Goal: Task Accomplishment & Management: Use online tool/utility

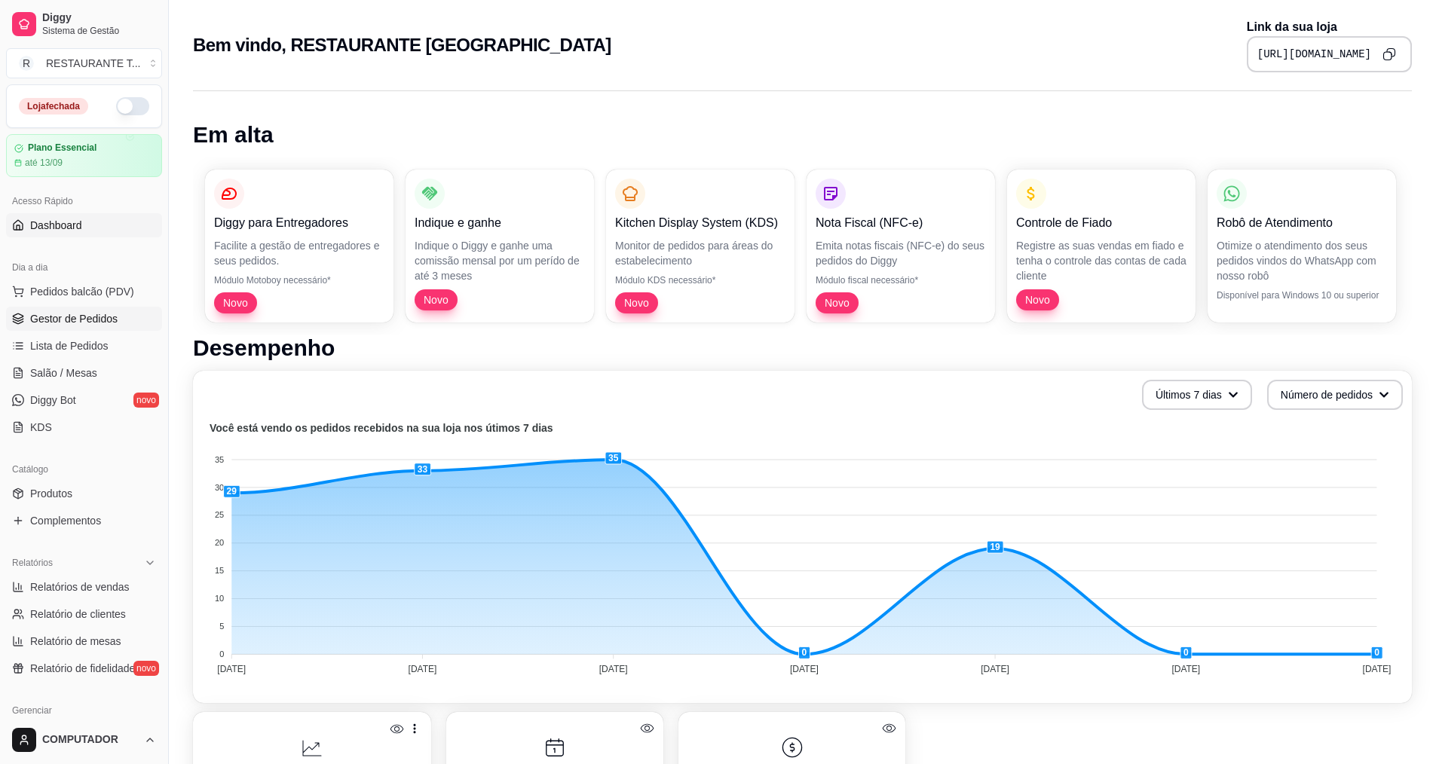
click at [92, 315] on span "Gestor de Pedidos" at bounding box center [73, 318] width 87 height 15
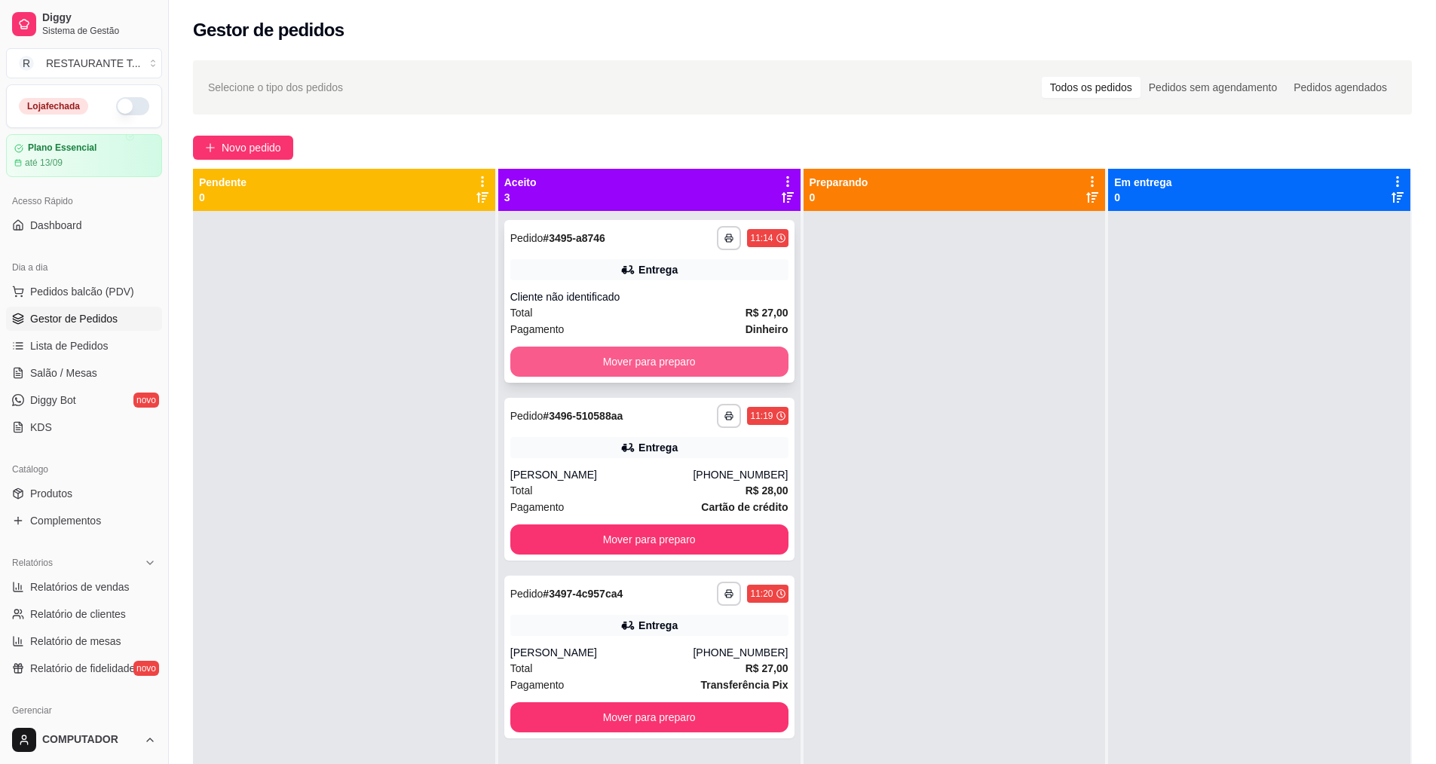
click at [660, 354] on button "Mover para preparo" at bounding box center [649, 362] width 278 height 30
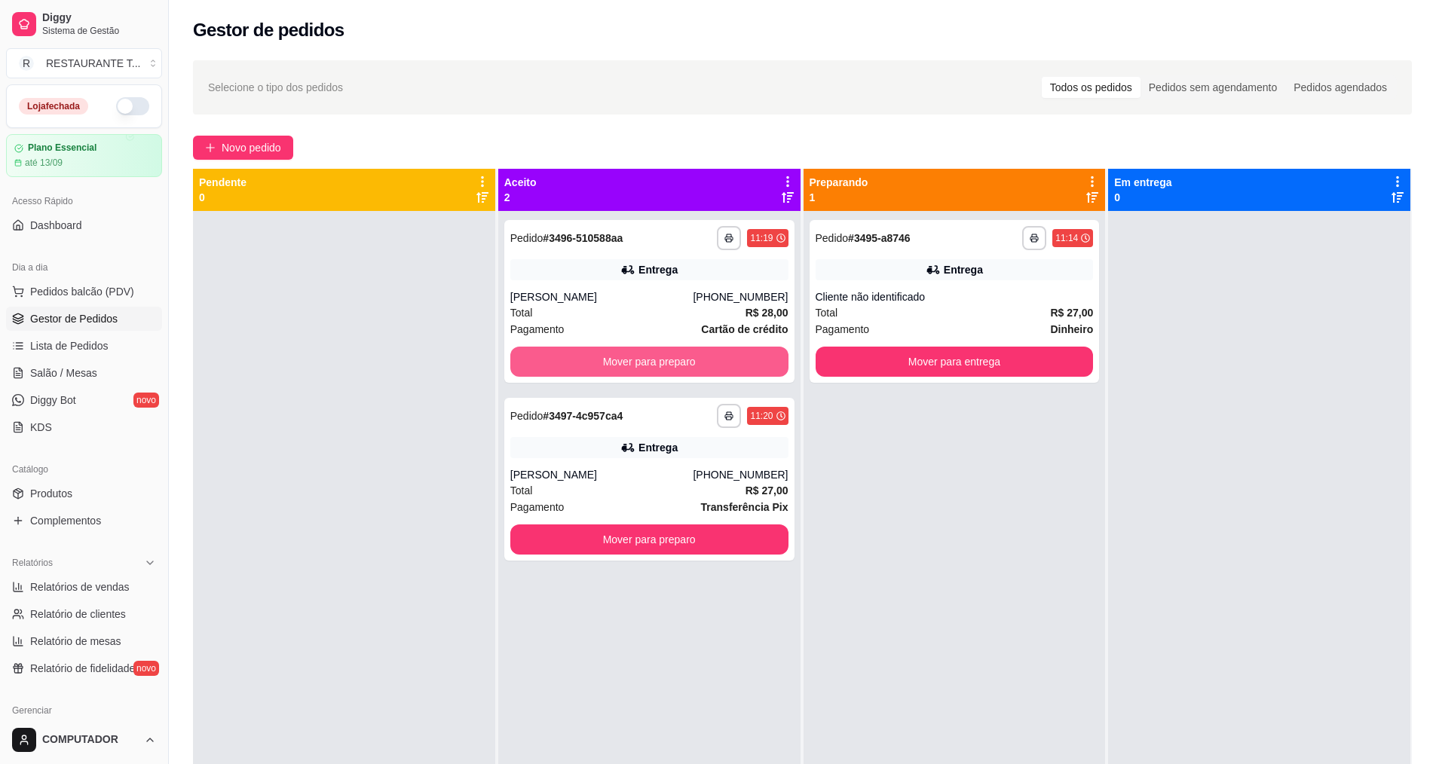
click at [660, 354] on button "Mover para preparo" at bounding box center [649, 362] width 278 height 30
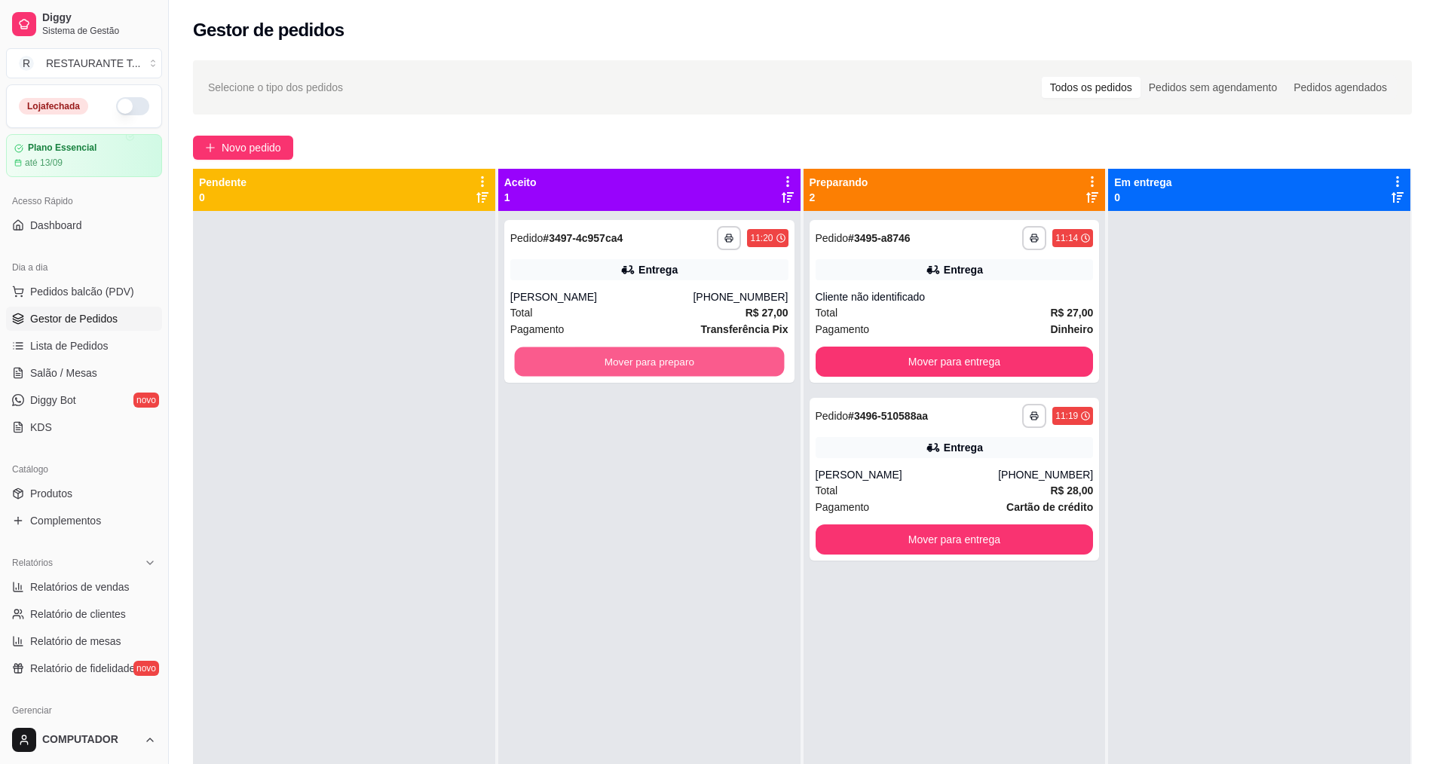
click at [660, 354] on button "Mover para preparo" at bounding box center [649, 362] width 270 height 29
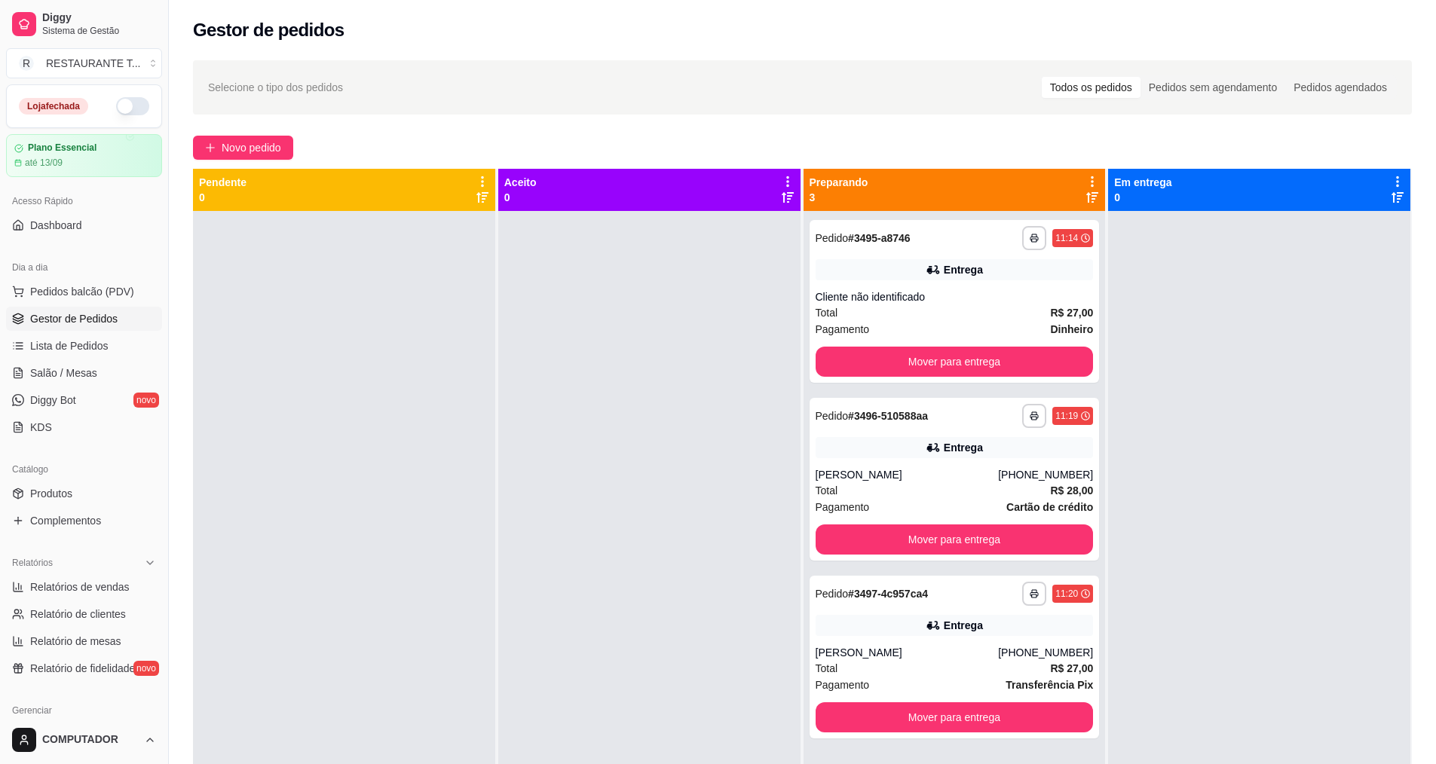
click at [116, 112] on button "button" at bounding box center [132, 106] width 33 height 18
click at [237, 149] on span "Novo pedido" at bounding box center [252, 147] width 60 height 17
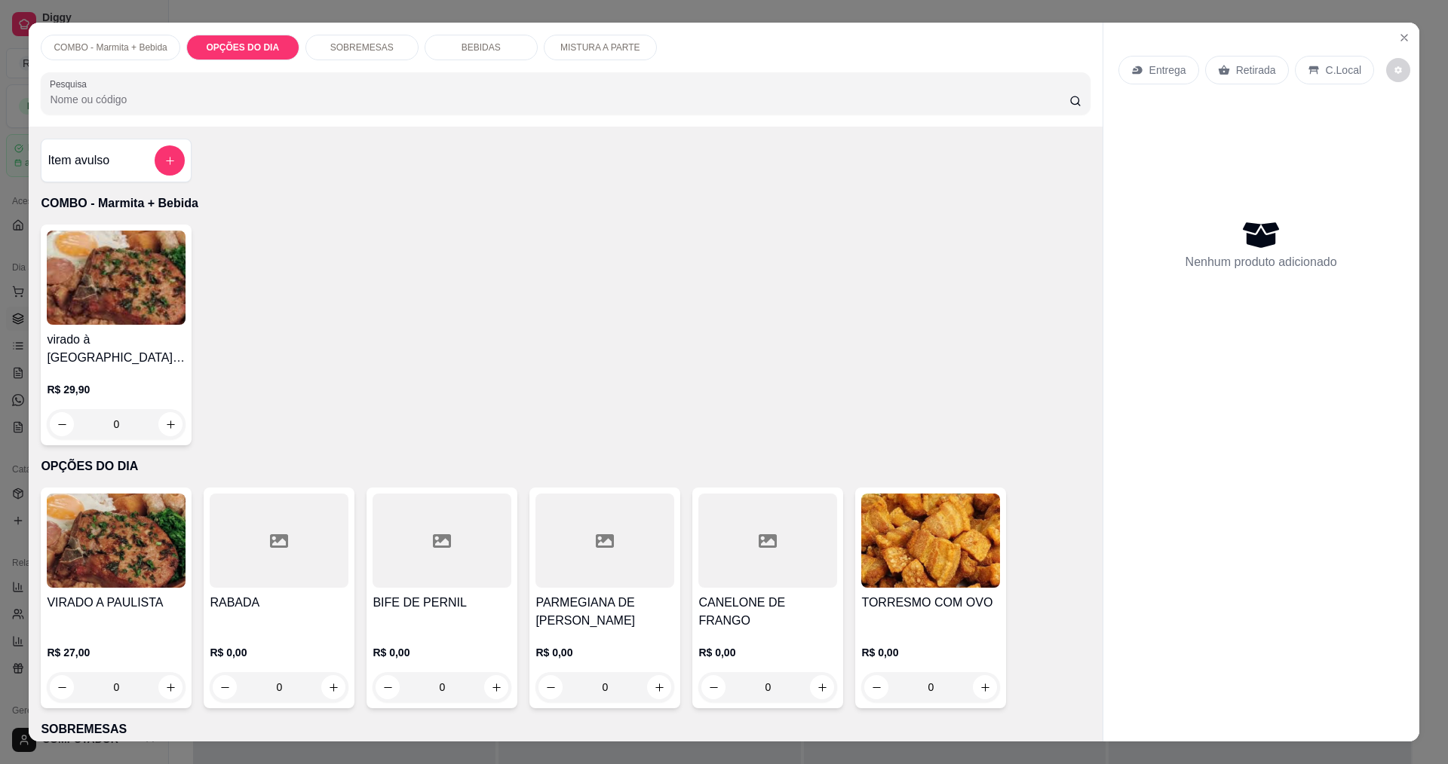
click at [660, 688] on div "0" at bounding box center [604, 688] width 139 height 30
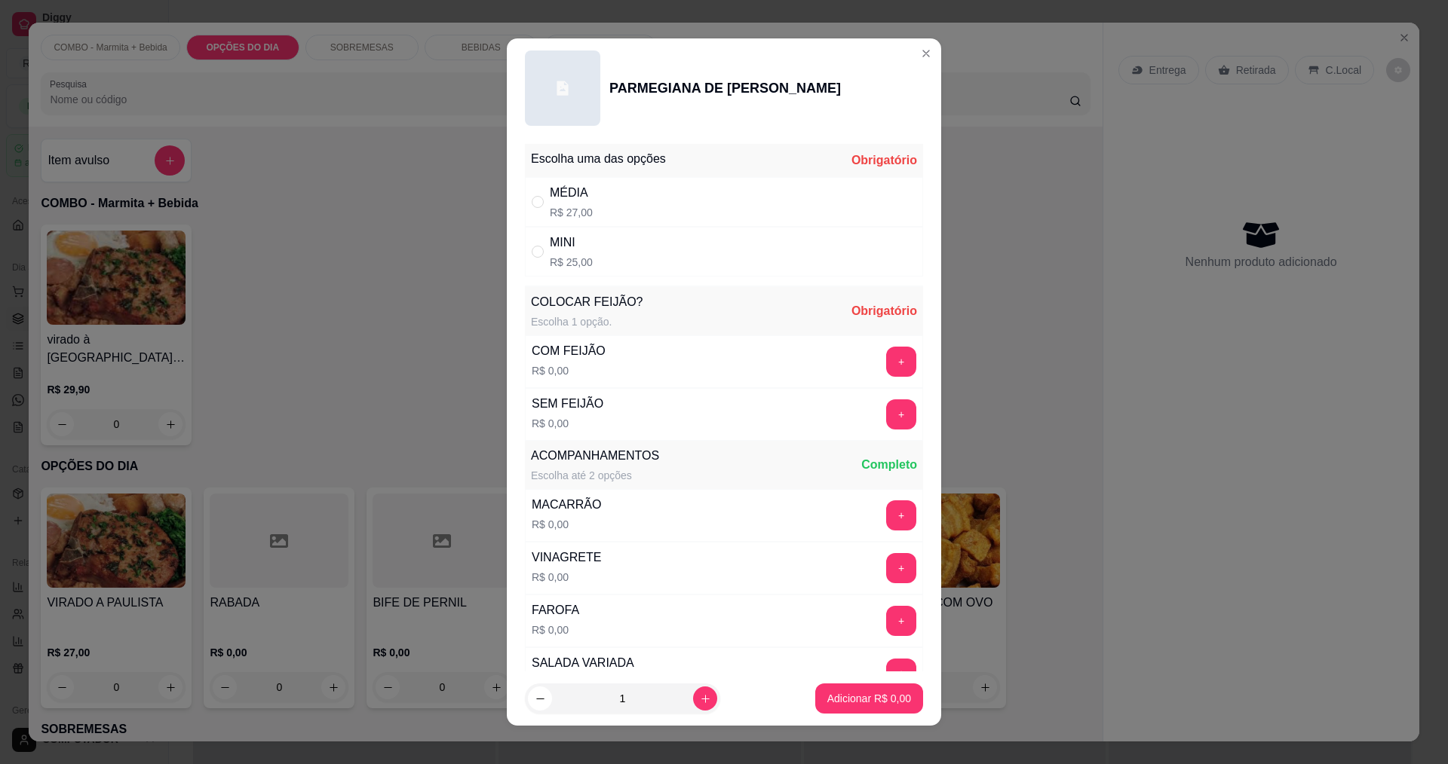
click at [558, 188] on div "MÉDIA" at bounding box center [571, 193] width 43 height 18
radio input "true"
click at [886, 360] on button "+" at bounding box center [901, 362] width 30 height 30
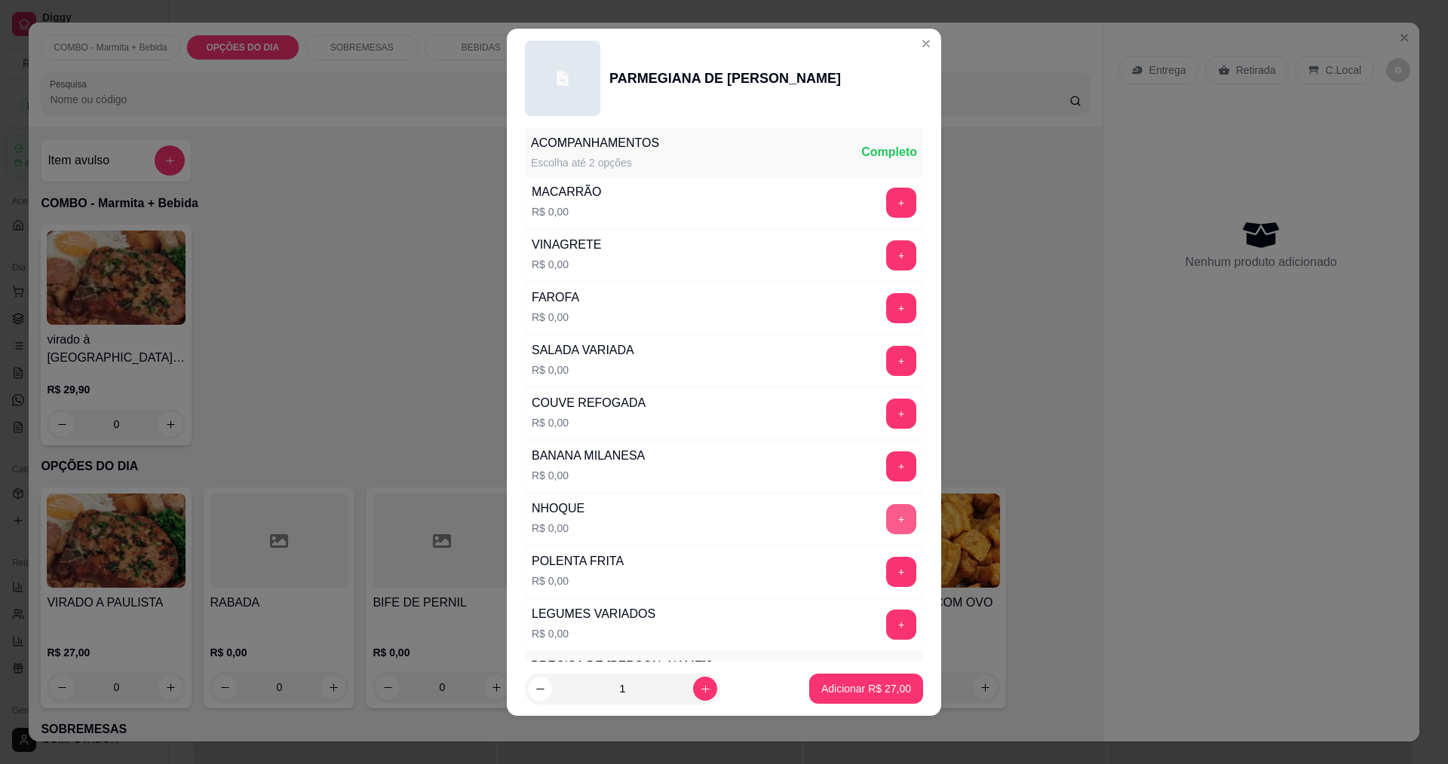
click at [886, 515] on button "+" at bounding box center [901, 519] width 30 height 30
click at [886, 309] on button "+" at bounding box center [901, 308] width 30 height 30
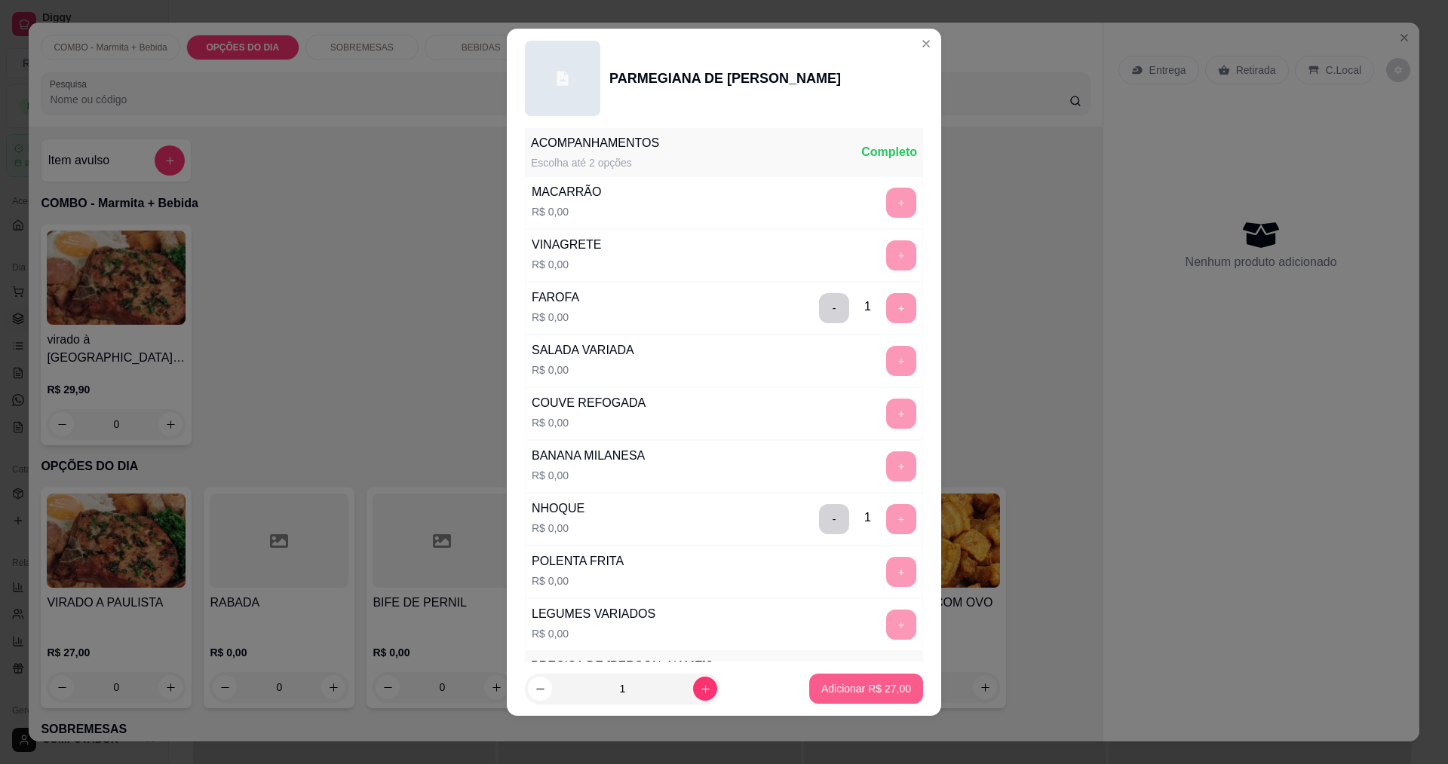
click at [851, 688] on p "Adicionar R$ 27,00" at bounding box center [866, 689] width 90 height 15
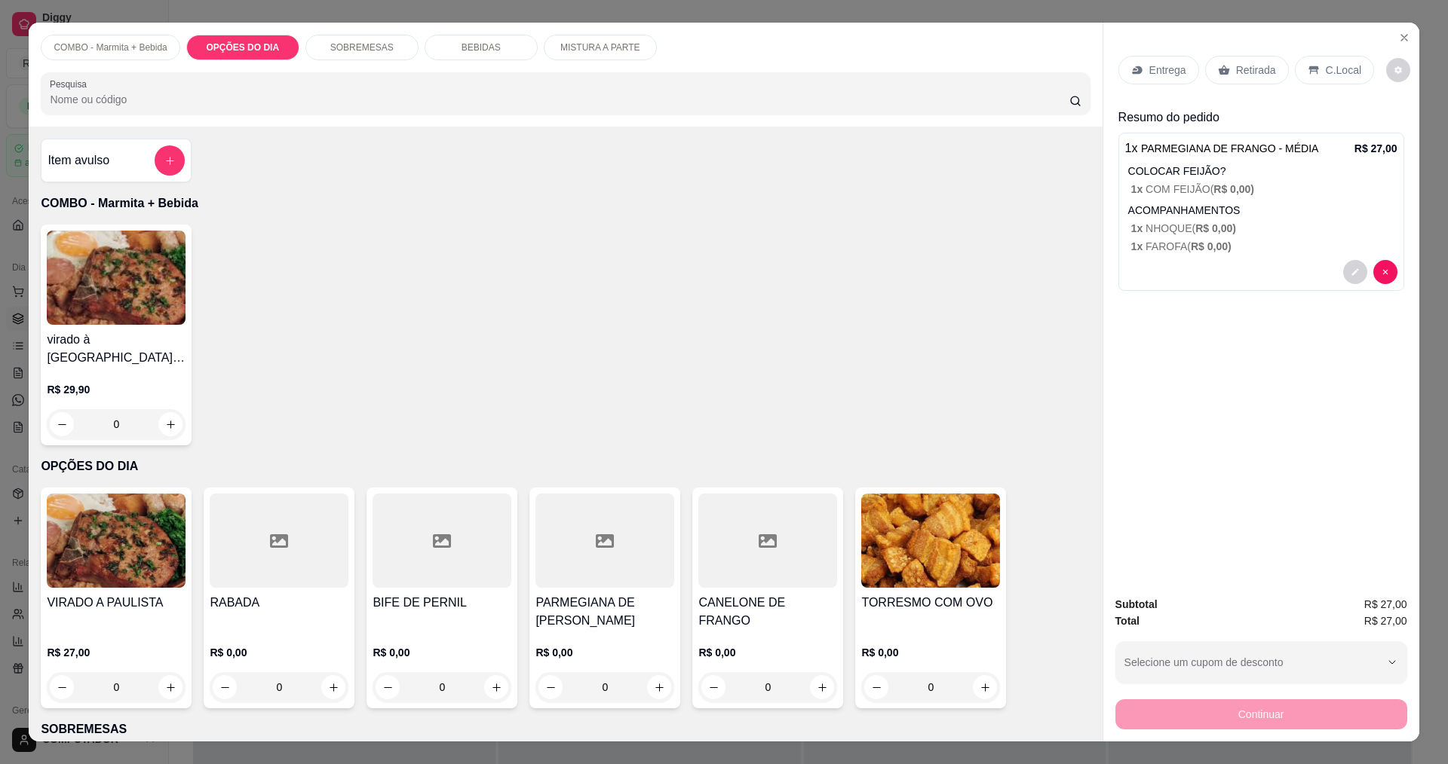
click at [1165, 72] on p "Entrega" at bounding box center [1167, 70] width 37 height 15
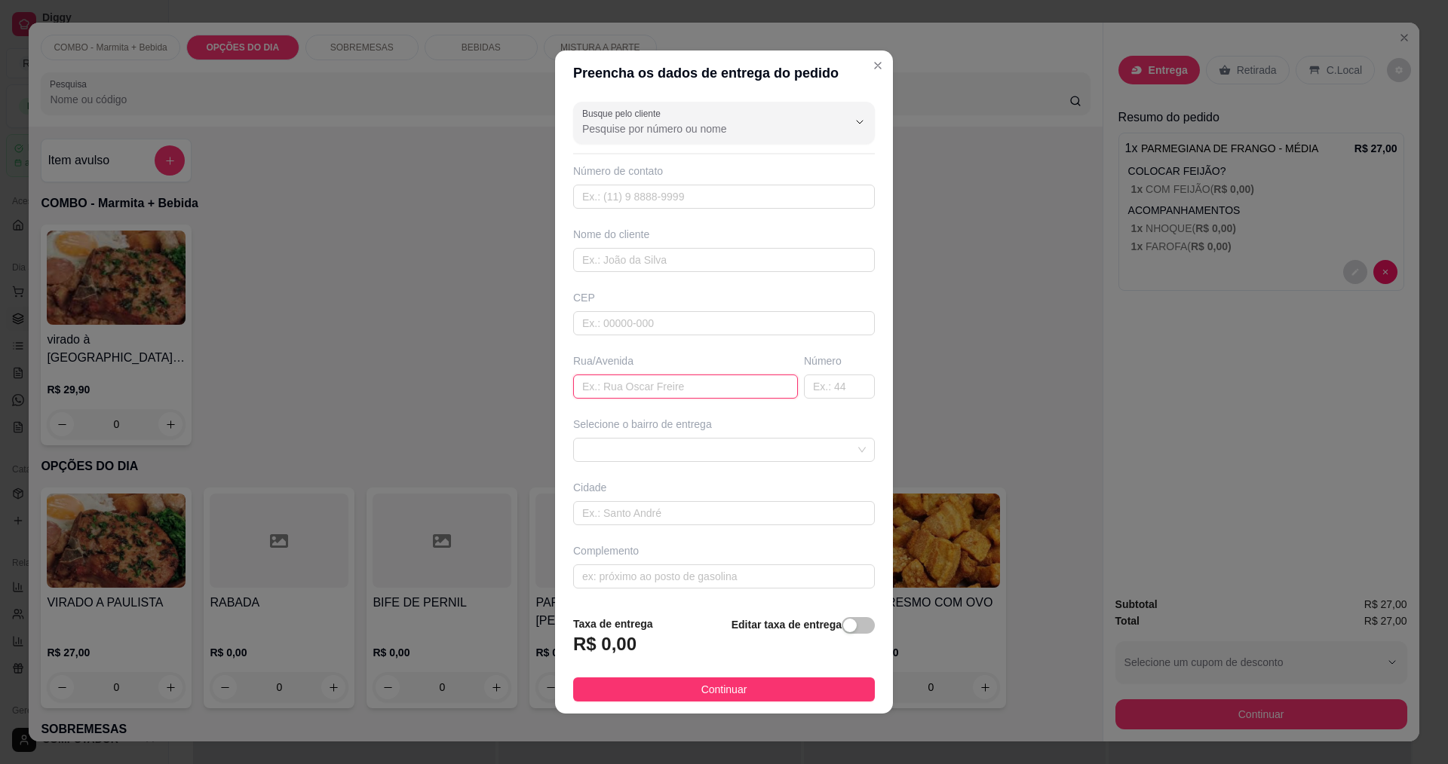
click at [655, 391] on input "text" at bounding box center [685, 387] width 225 height 24
type input "POSTO [PERSON_NAME]"
click at [629, 259] on input "text" at bounding box center [724, 260] width 302 height 24
click at [733, 447] on span at bounding box center [723, 450] width 283 height 23
type input "PRADO"
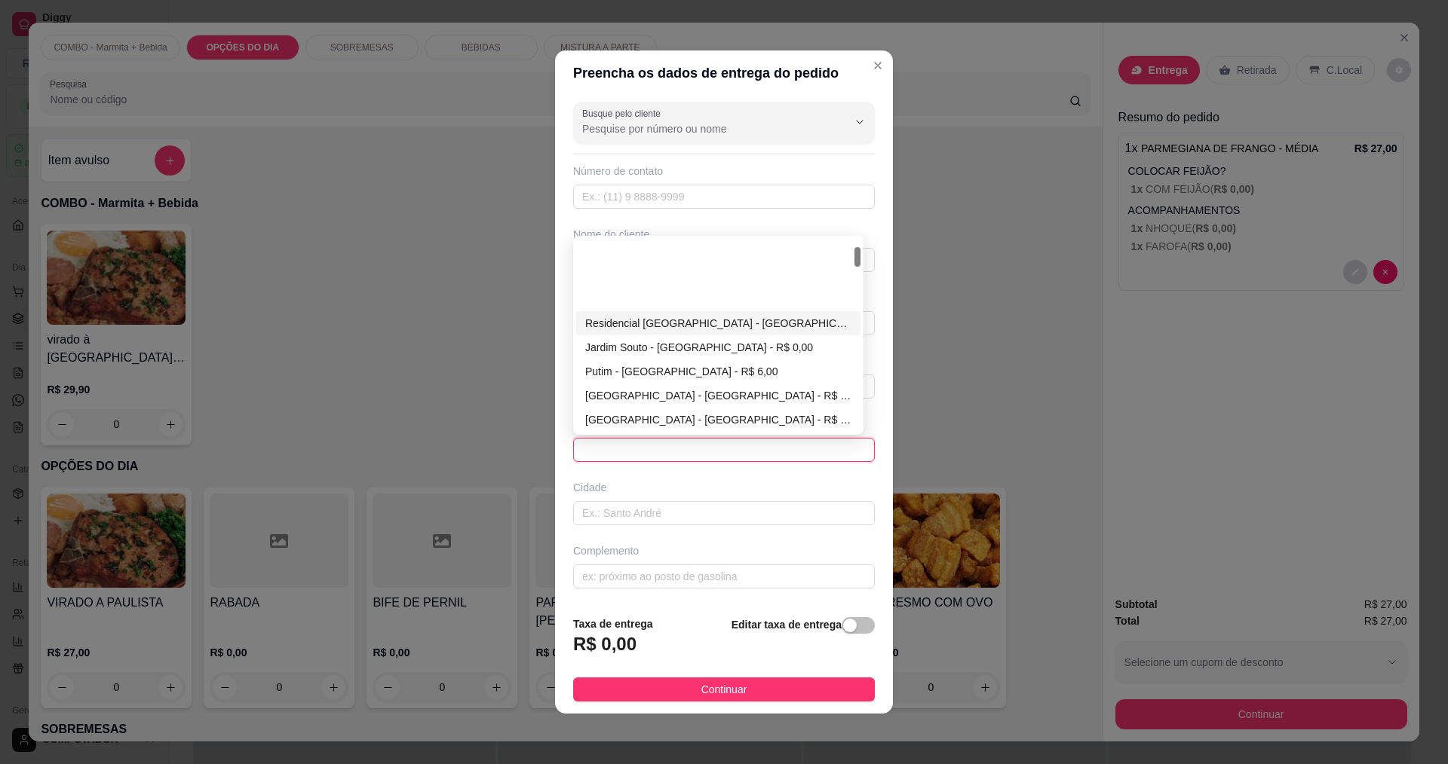
scroll to position [75, 0]
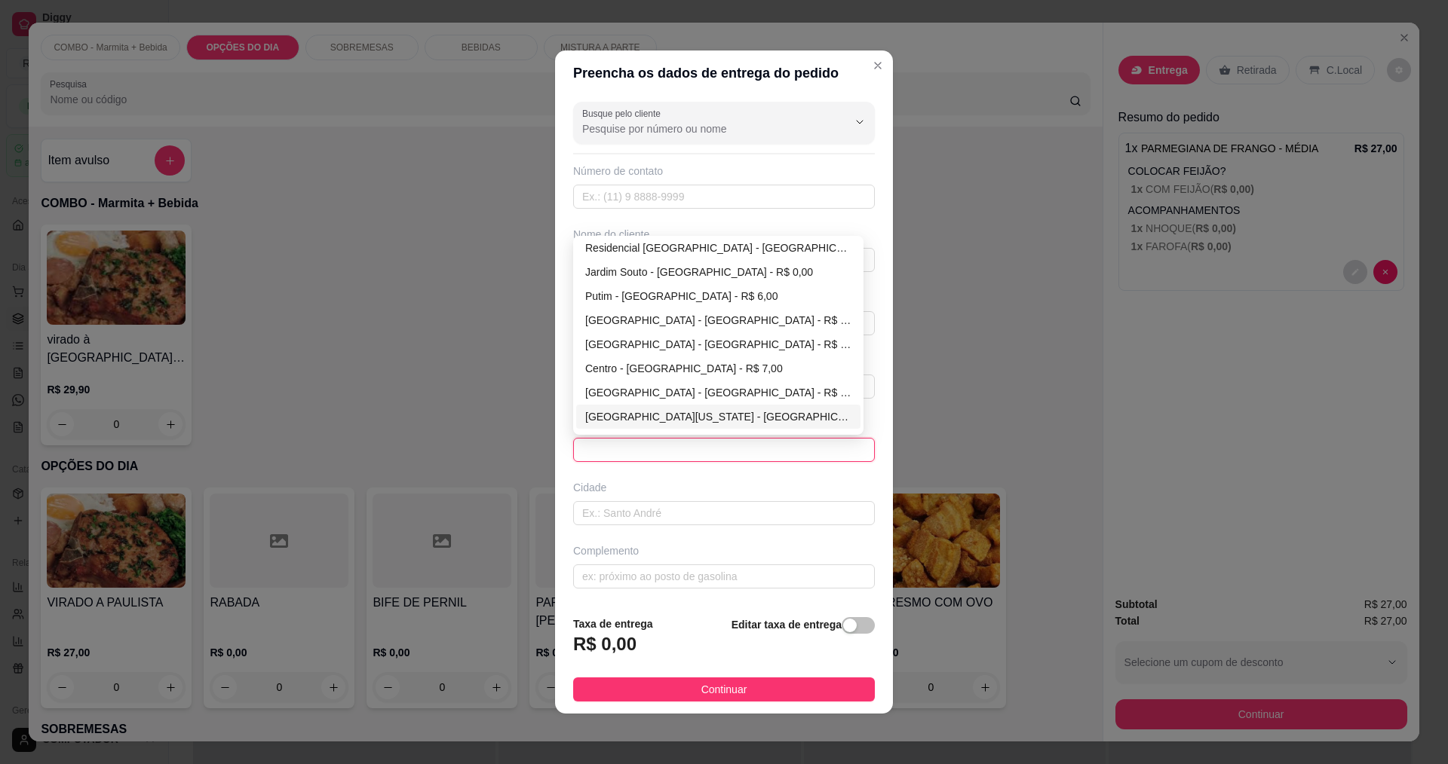
click at [653, 415] on div "[GEOGRAPHIC_DATA][US_STATE] - [GEOGRAPHIC_DATA] - R$ 0,00" at bounding box center [718, 417] width 266 height 17
type input "[GEOGRAPHIC_DATA]"
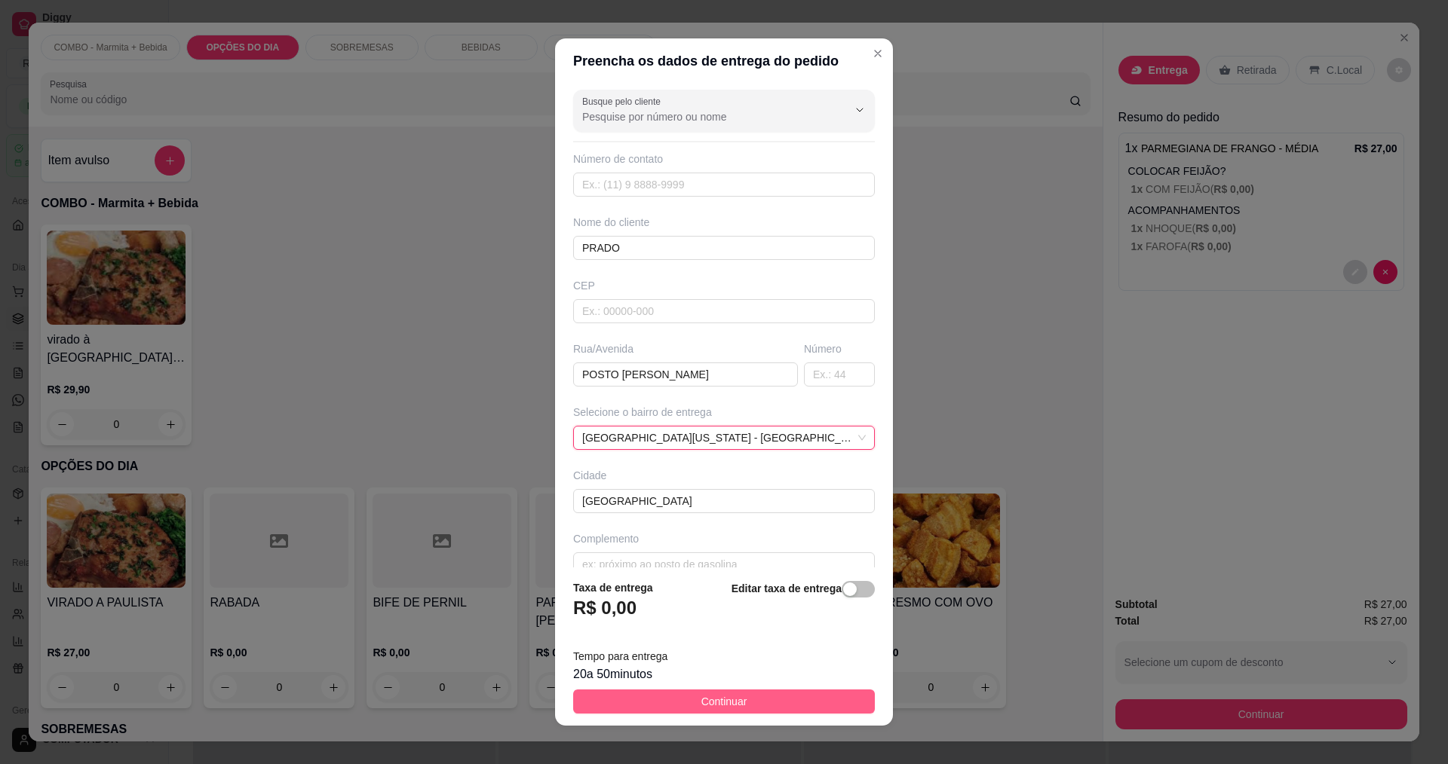
click at [758, 695] on button "Continuar" at bounding box center [724, 702] width 302 height 24
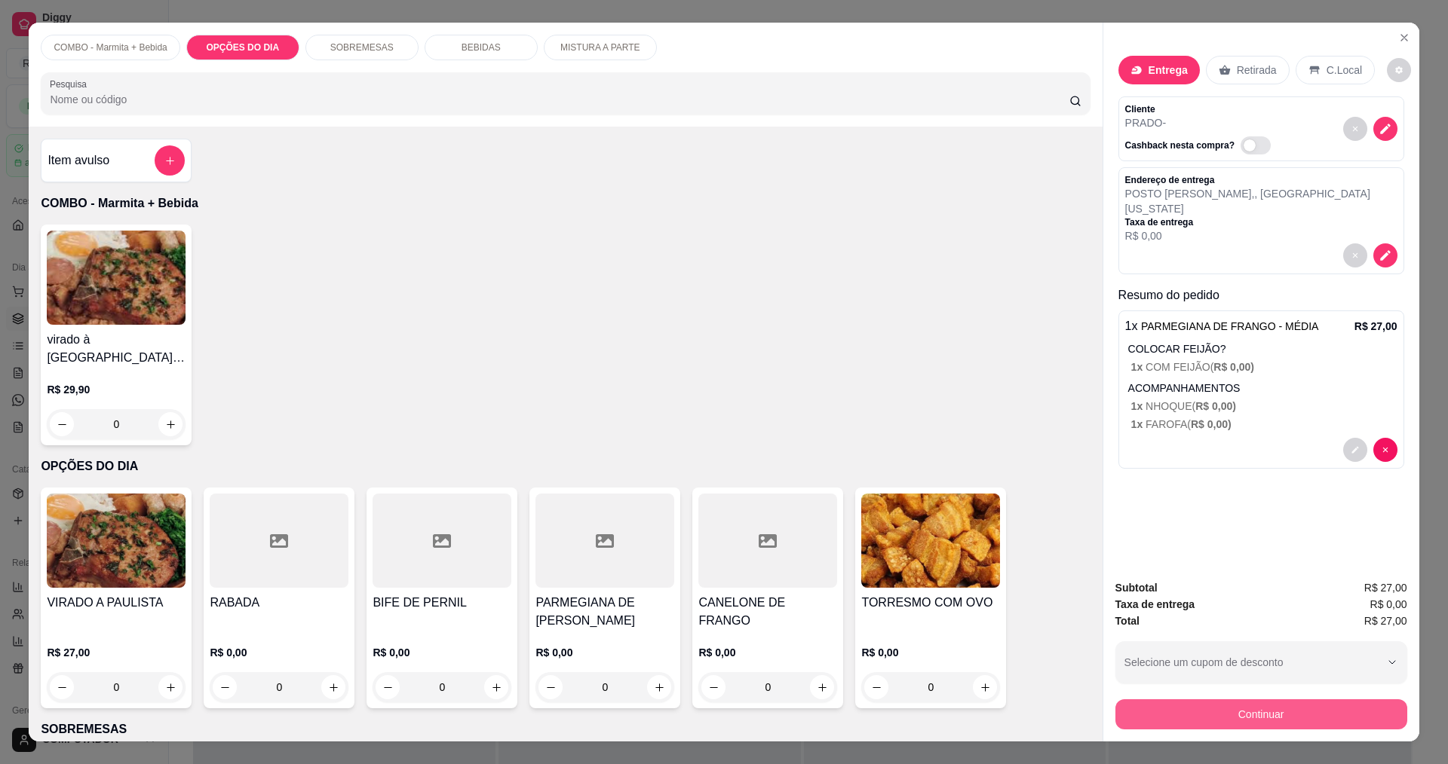
click at [1288, 720] on button "Continuar" at bounding box center [1261, 715] width 292 height 30
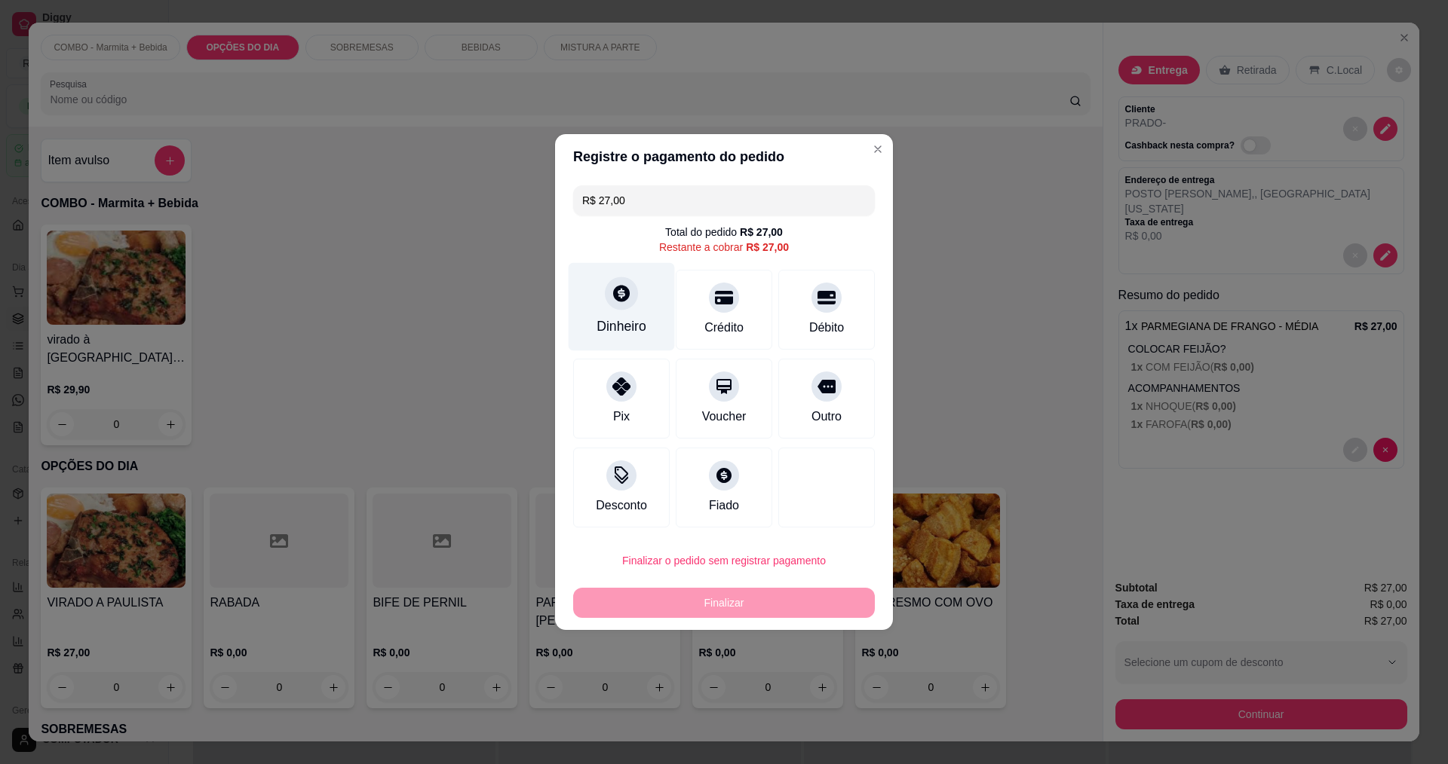
click at [623, 301] on icon at bounding box center [621, 293] width 17 height 17
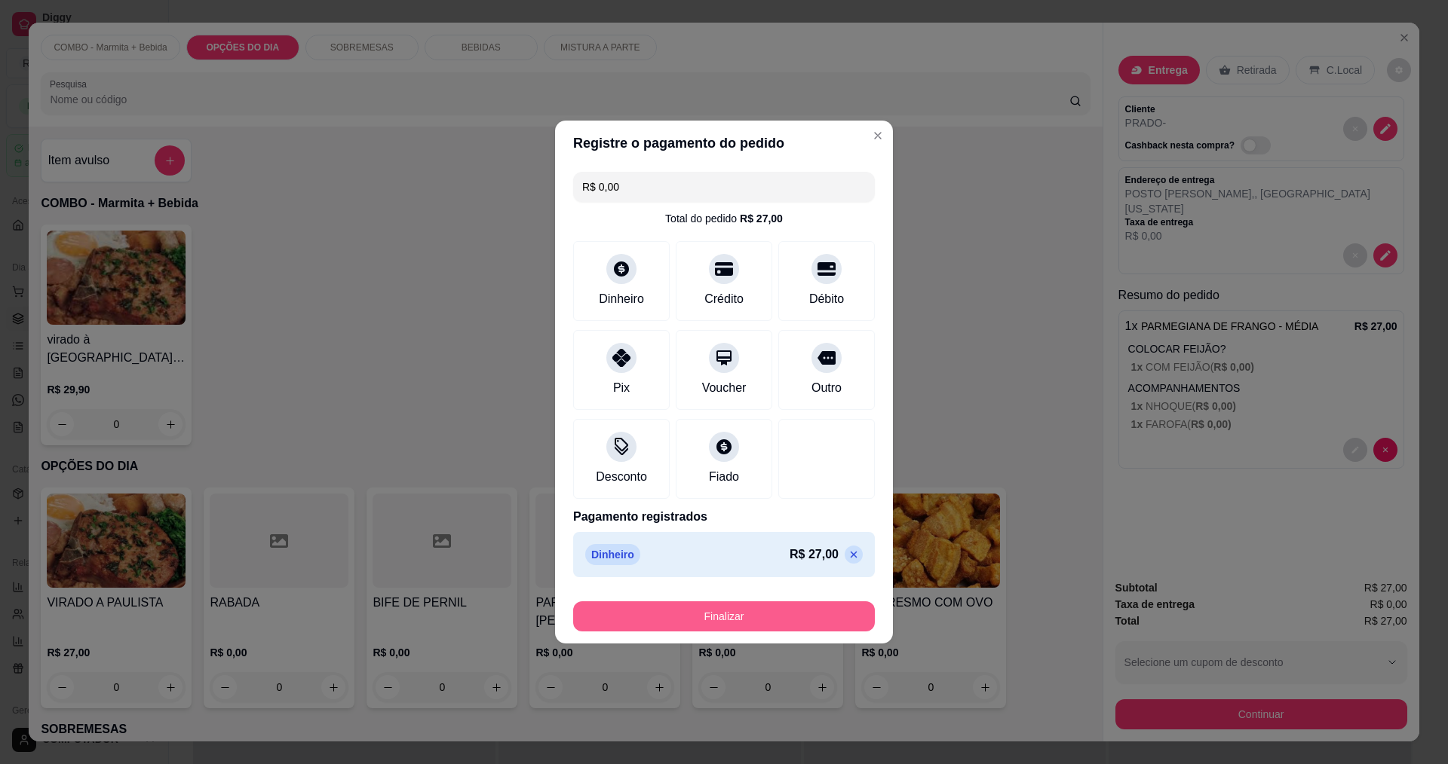
click at [735, 615] on button "Finalizar" at bounding box center [724, 617] width 302 height 30
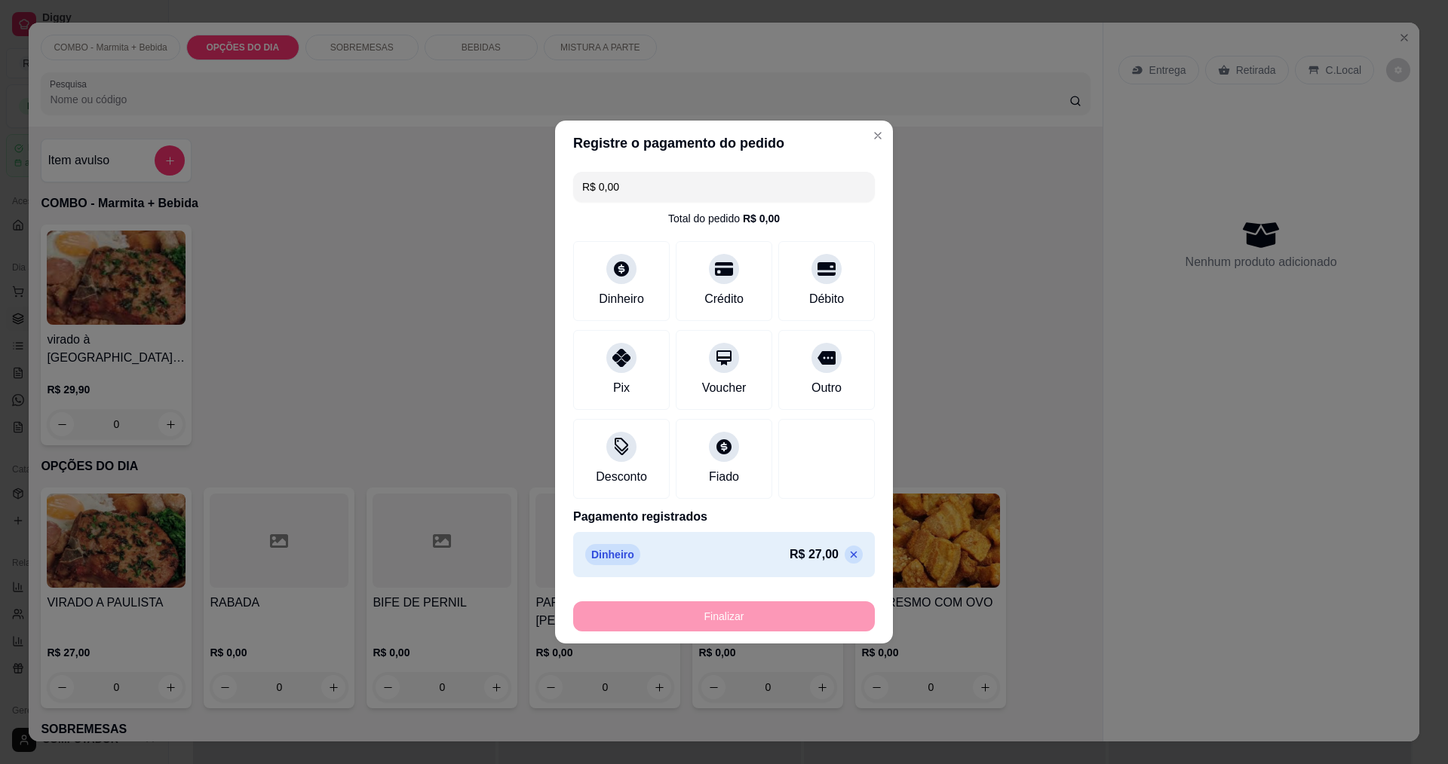
type input "-R$ 27,00"
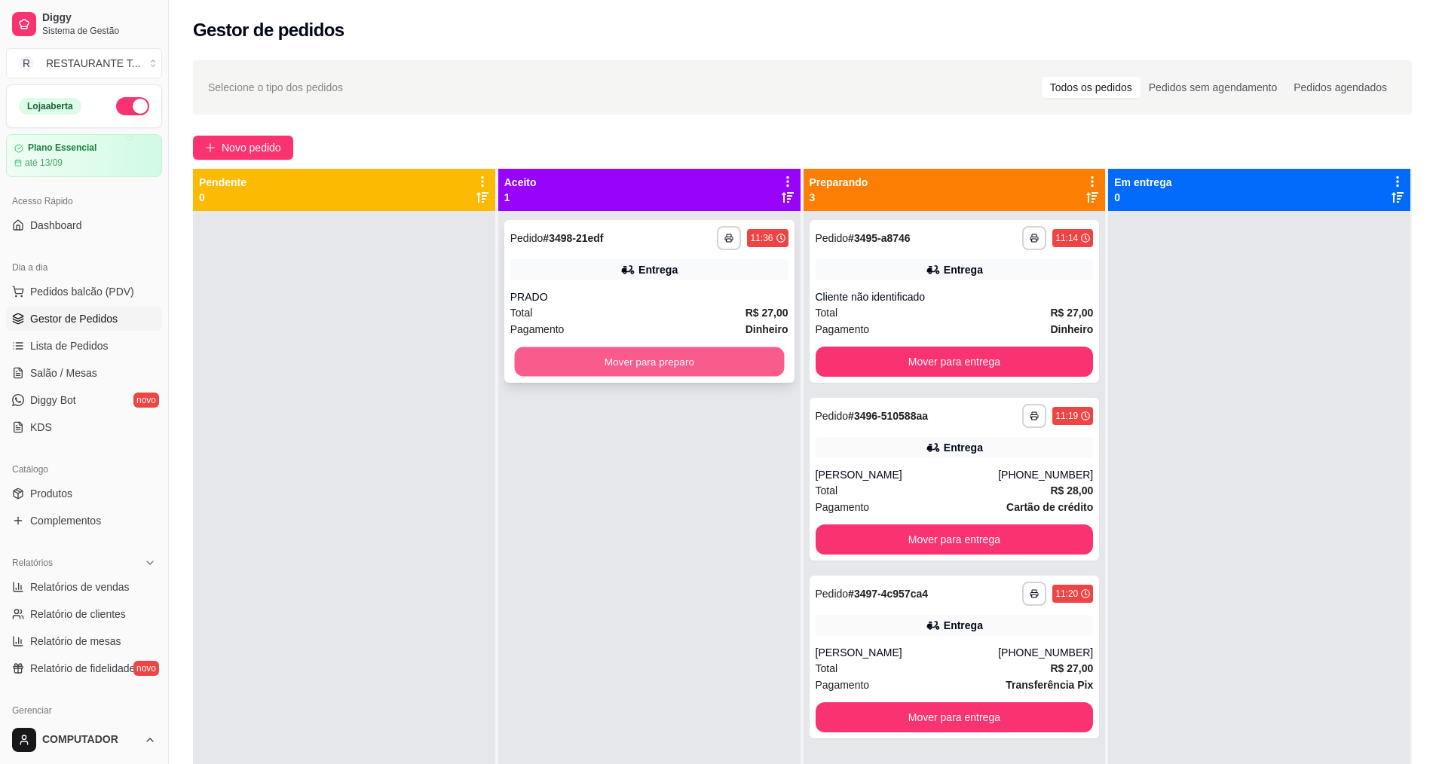
click at [609, 365] on button "Mover para preparo" at bounding box center [649, 362] width 270 height 29
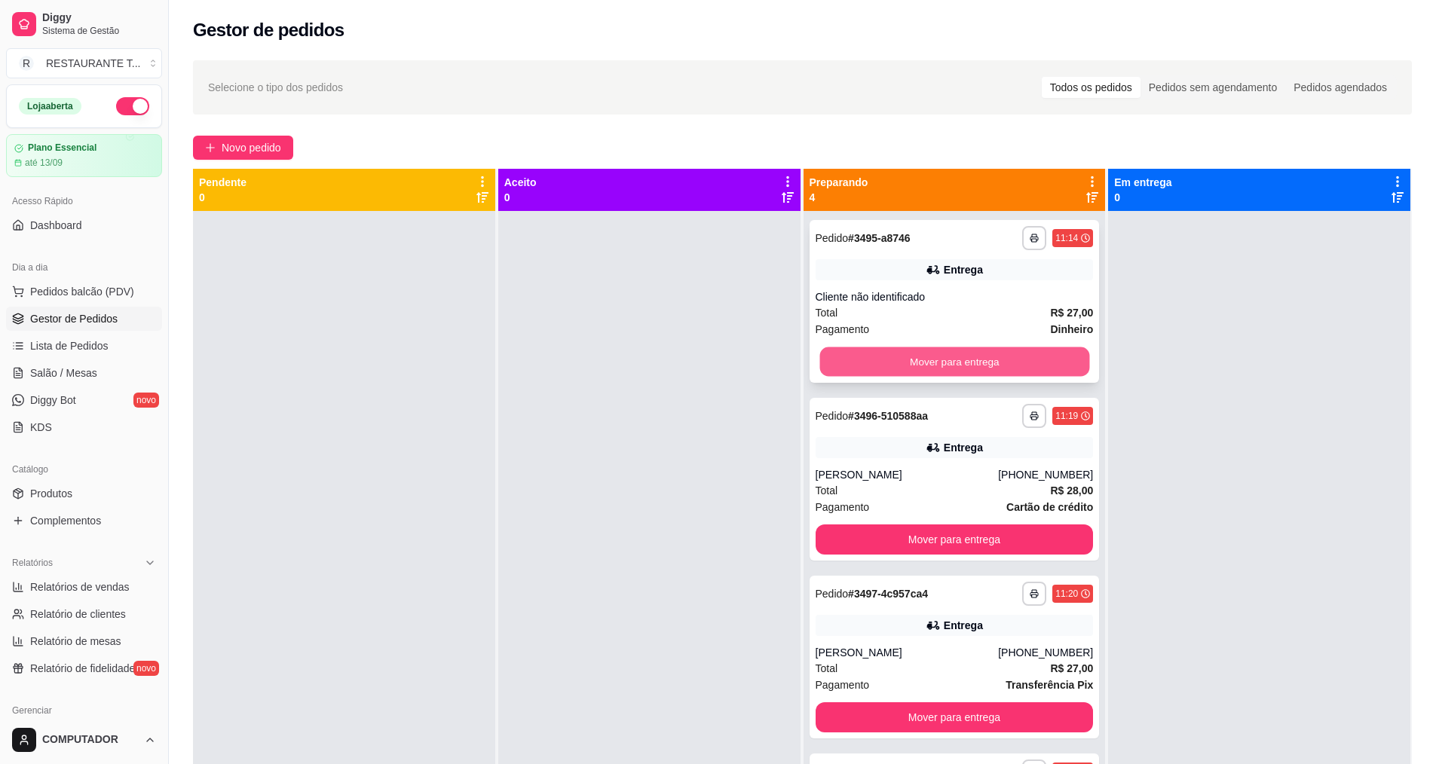
click at [888, 355] on button "Mover para entrega" at bounding box center [955, 362] width 270 height 29
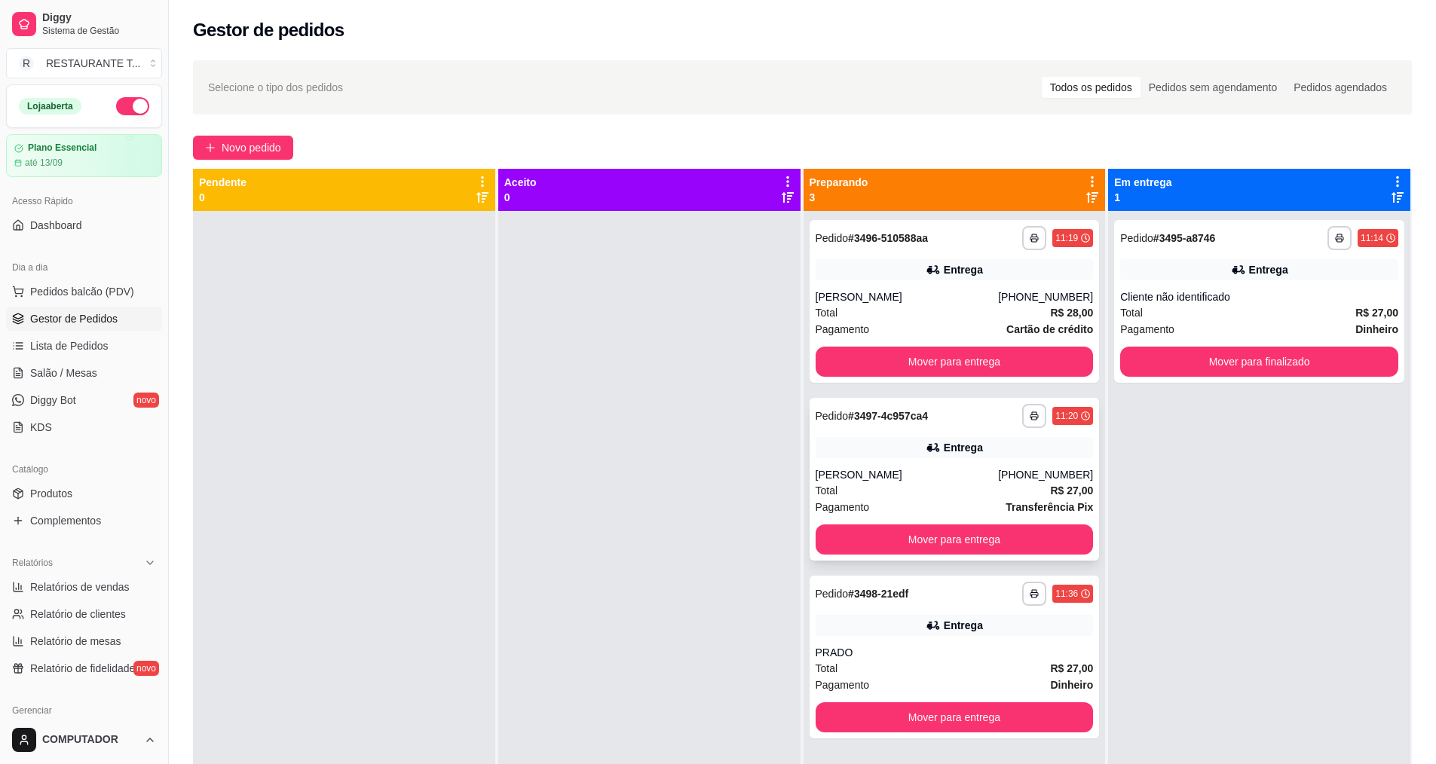
click at [907, 495] on div "Total R$ 27,00" at bounding box center [955, 491] width 278 height 17
click at [909, 531] on button "Mover para entrega" at bounding box center [955, 539] width 270 height 29
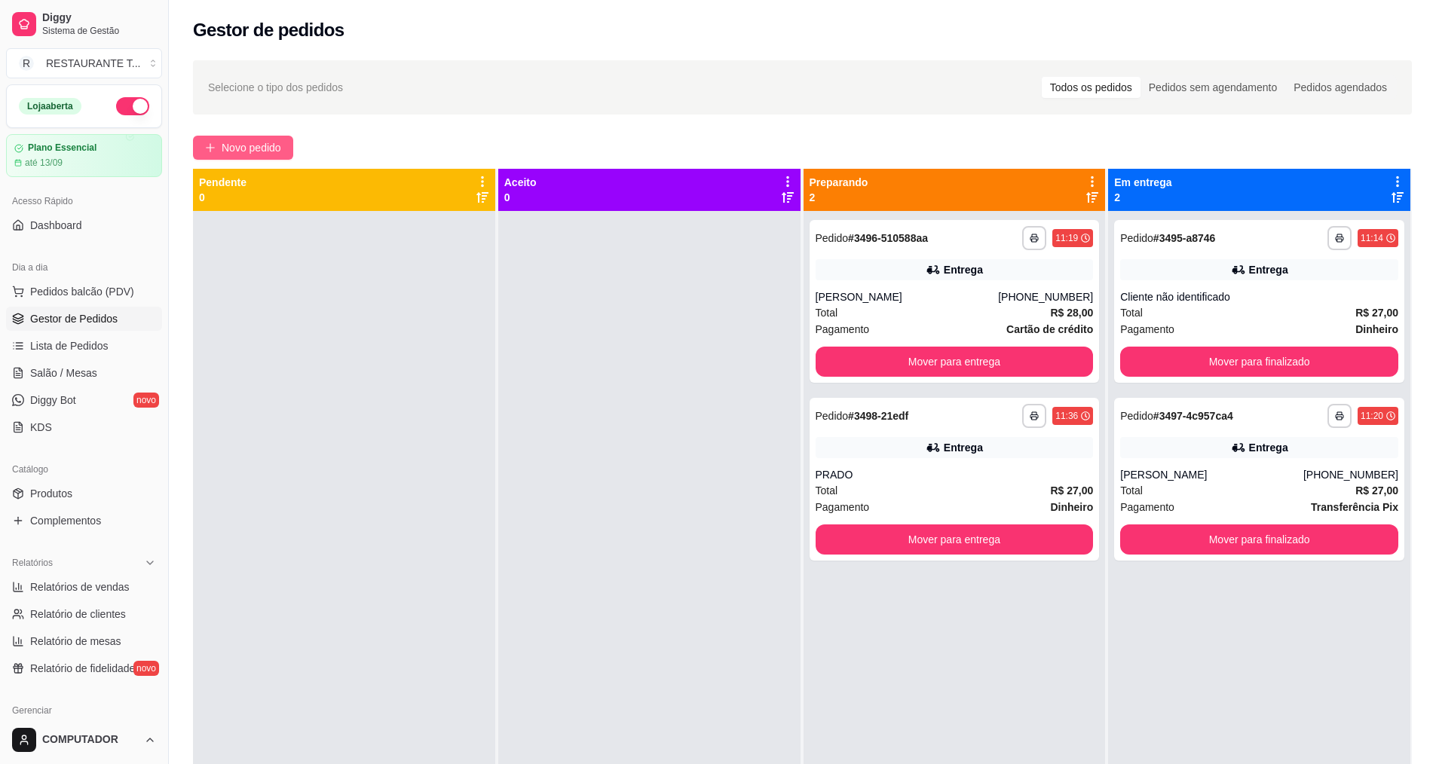
click at [265, 146] on span "Novo pedido" at bounding box center [252, 147] width 60 height 17
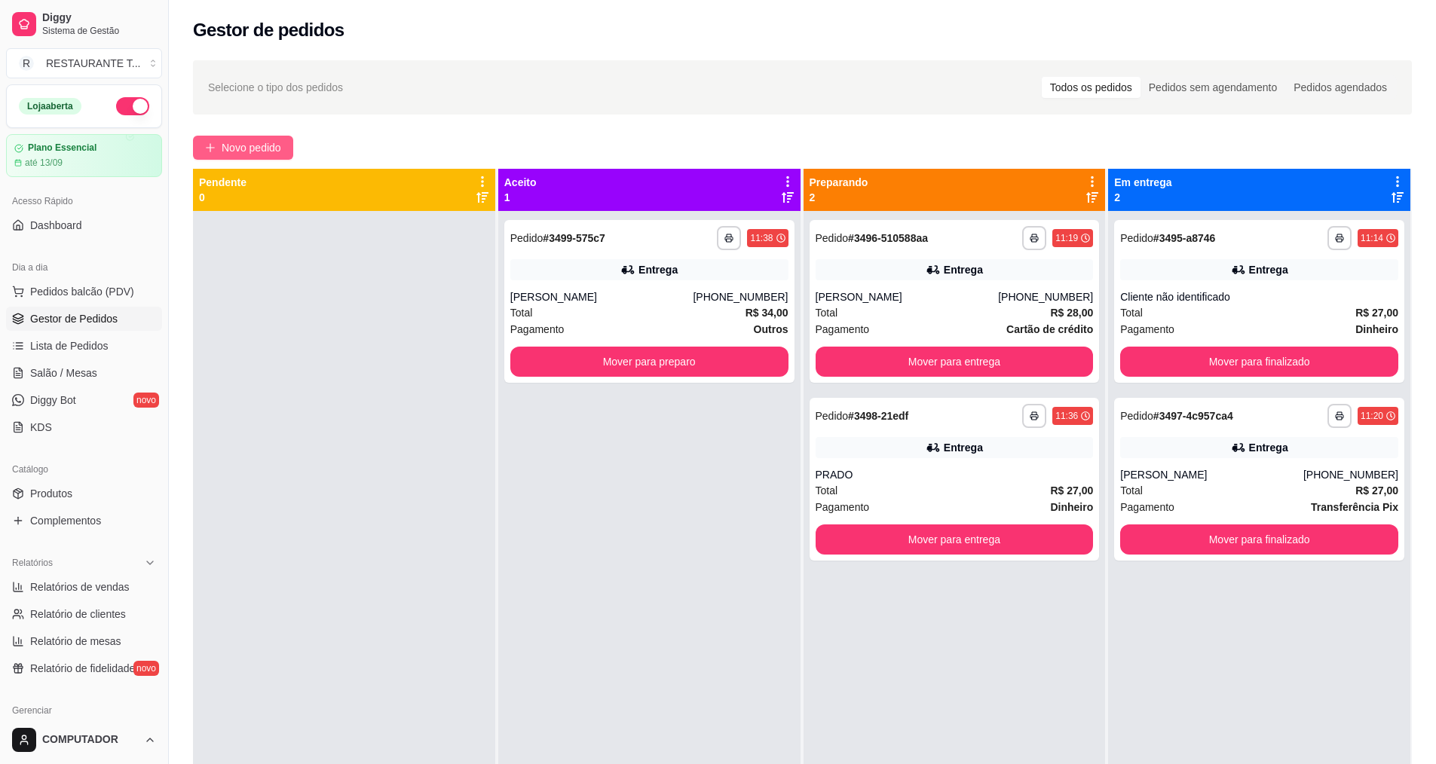
click at [240, 153] on span "Novo pedido" at bounding box center [252, 147] width 60 height 17
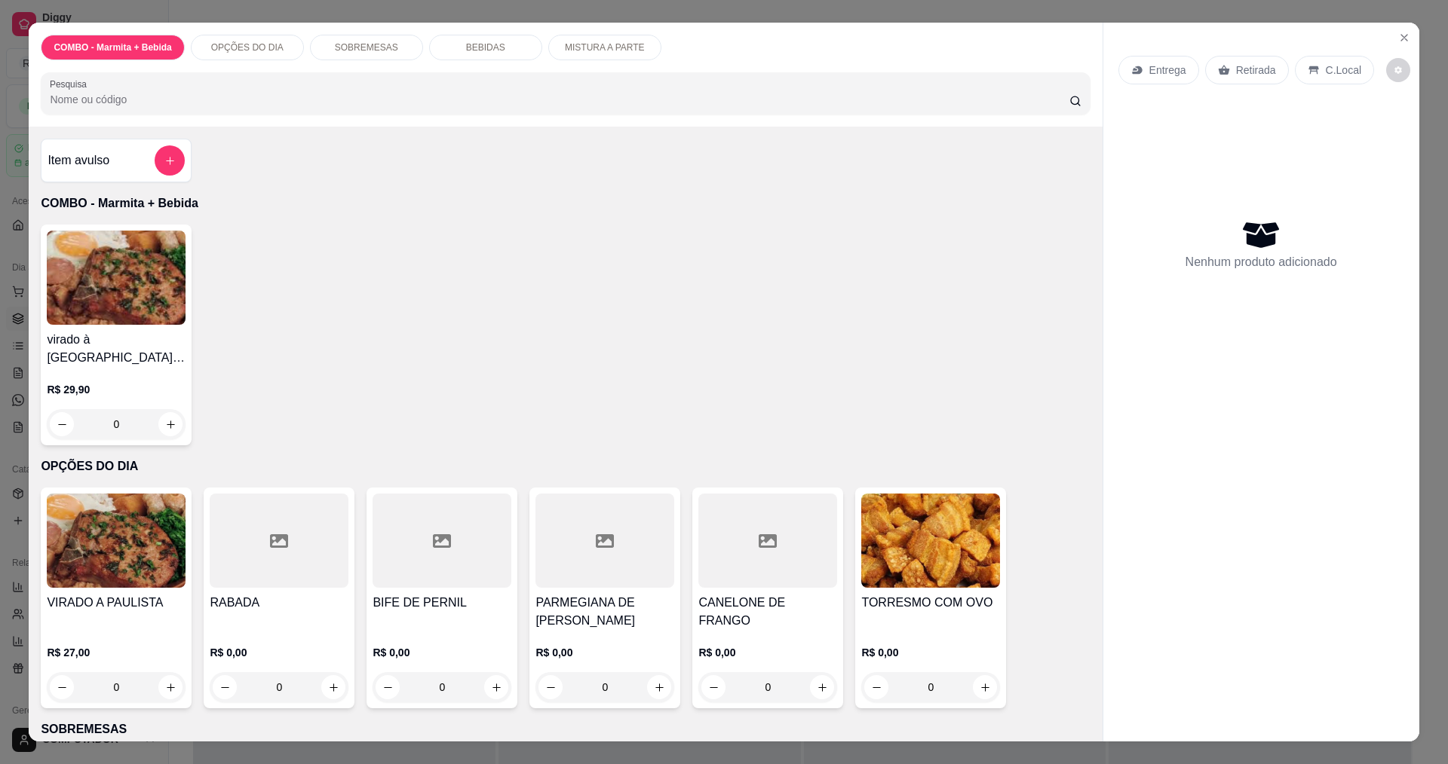
click at [491, 685] on div "0" at bounding box center [441, 688] width 139 height 30
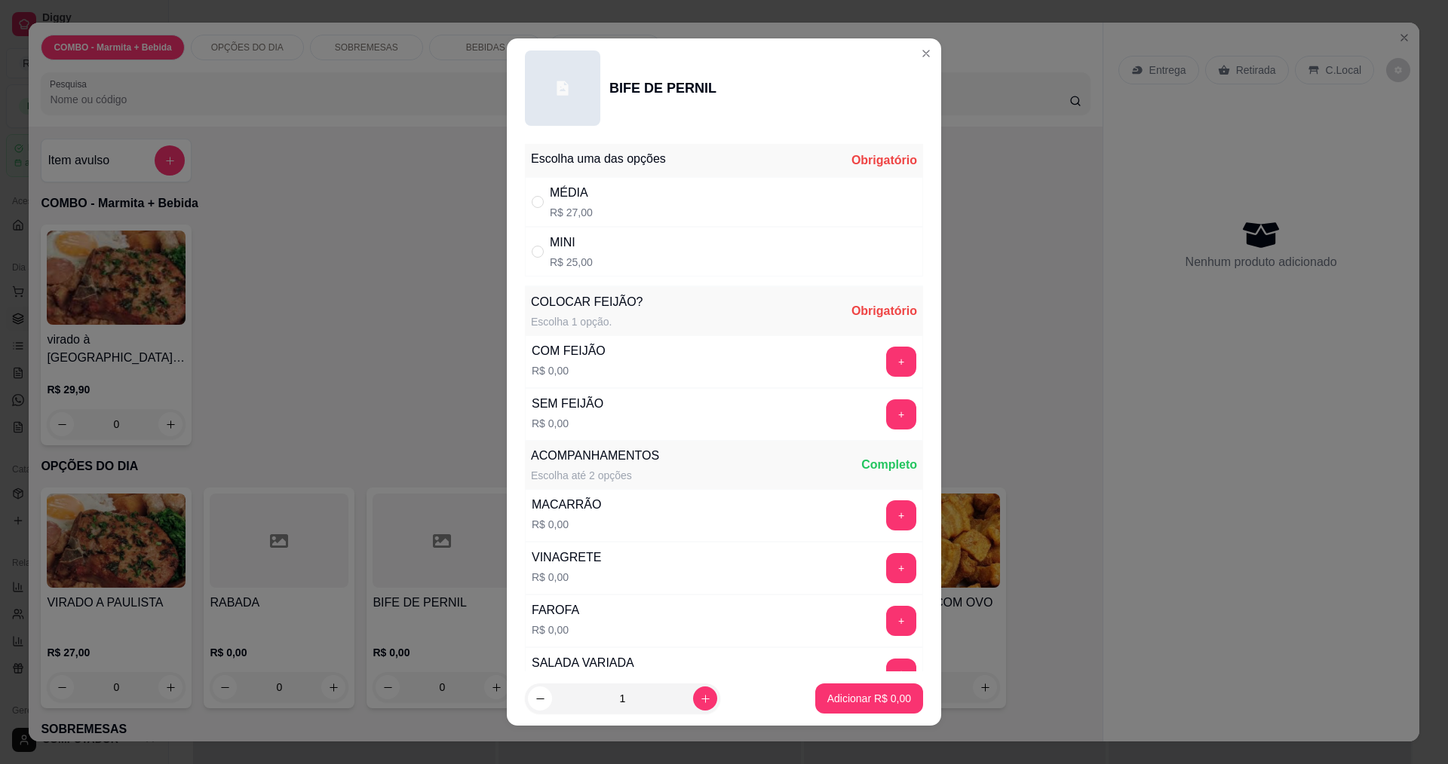
click at [568, 246] on div "MINI" at bounding box center [571, 243] width 43 height 18
radio input "true"
click at [887, 358] on button "+" at bounding box center [901, 361] width 29 height 29
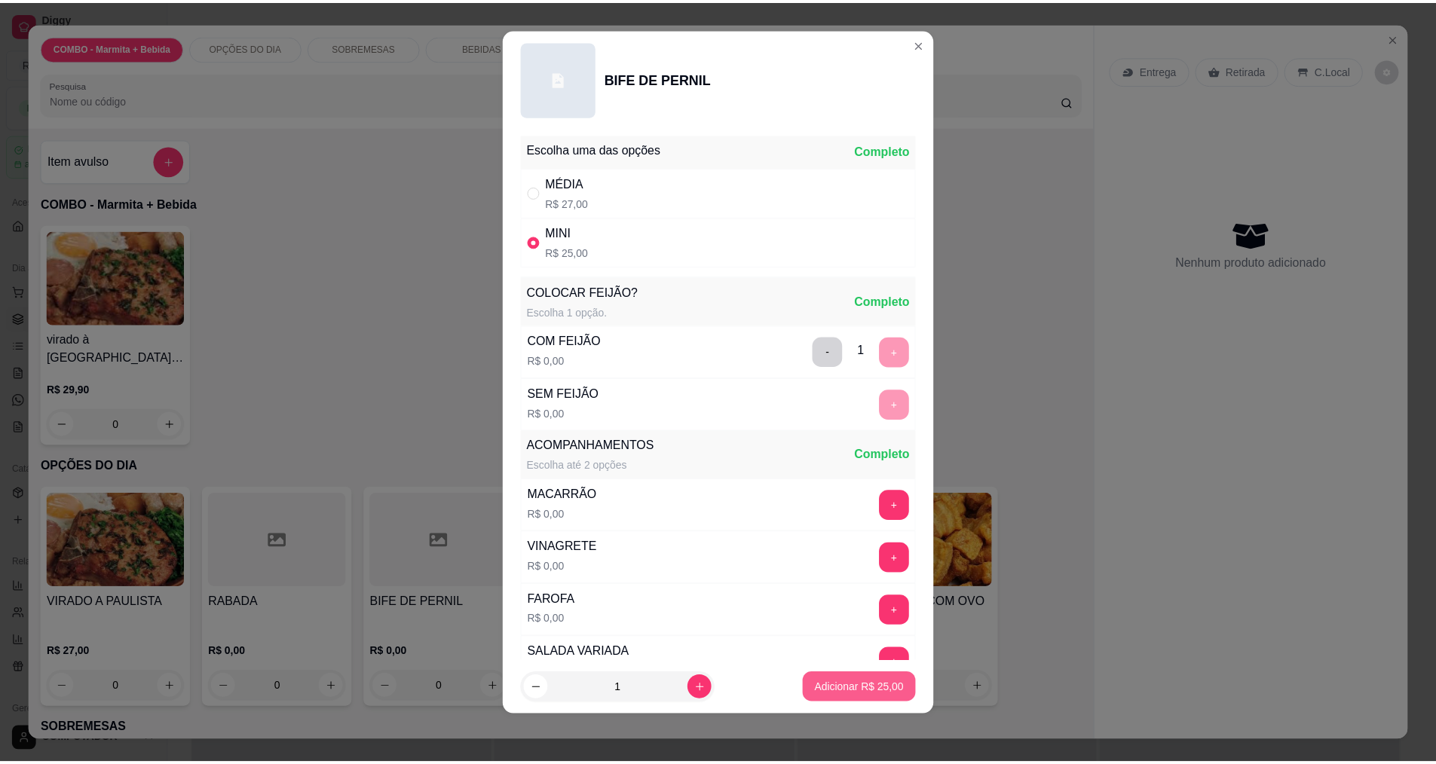
scroll to position [303, 0]
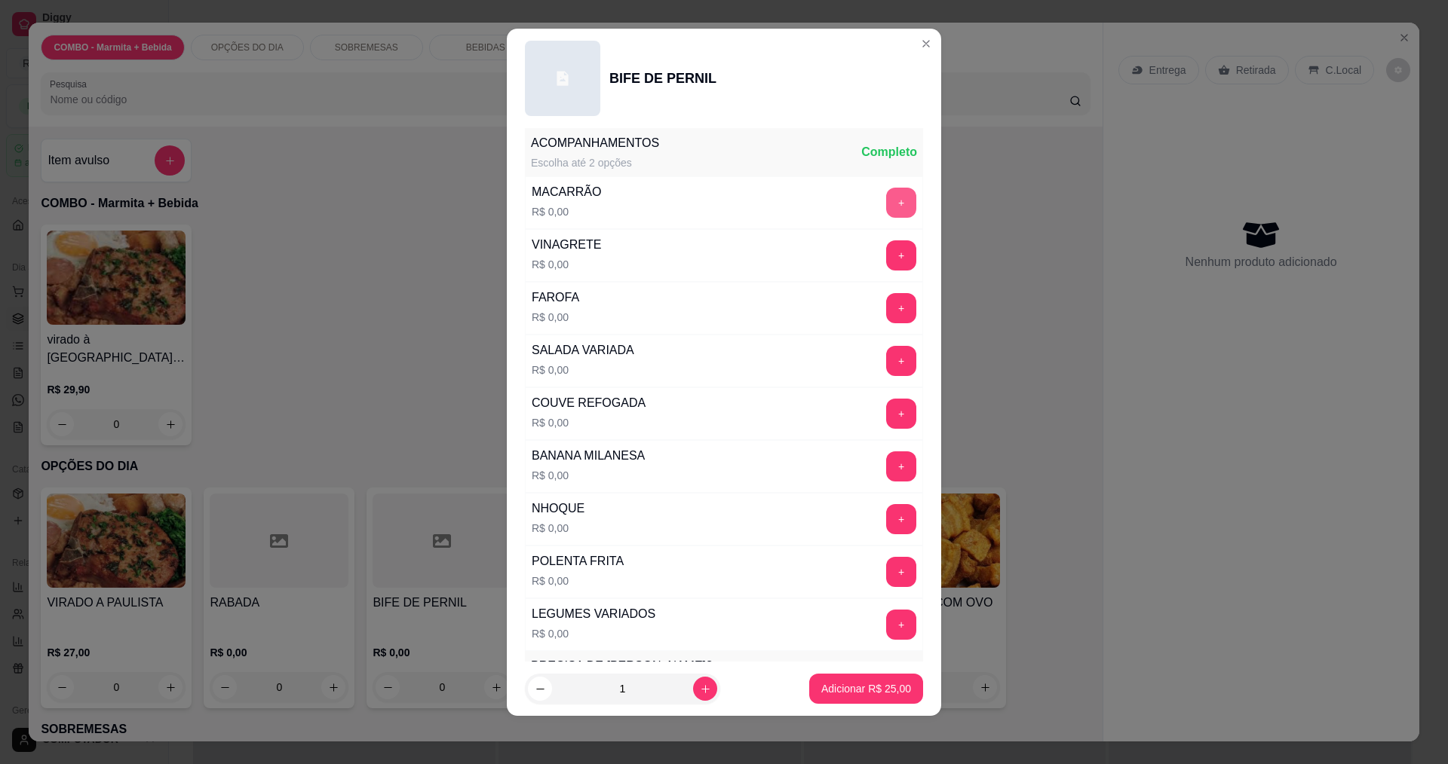
click at [886, 205] on button "+" at bounding box center [901, 203] width 30 height 30
click at [886, 316] on button "+" at bounding box center [901, 308] width 30 height 30
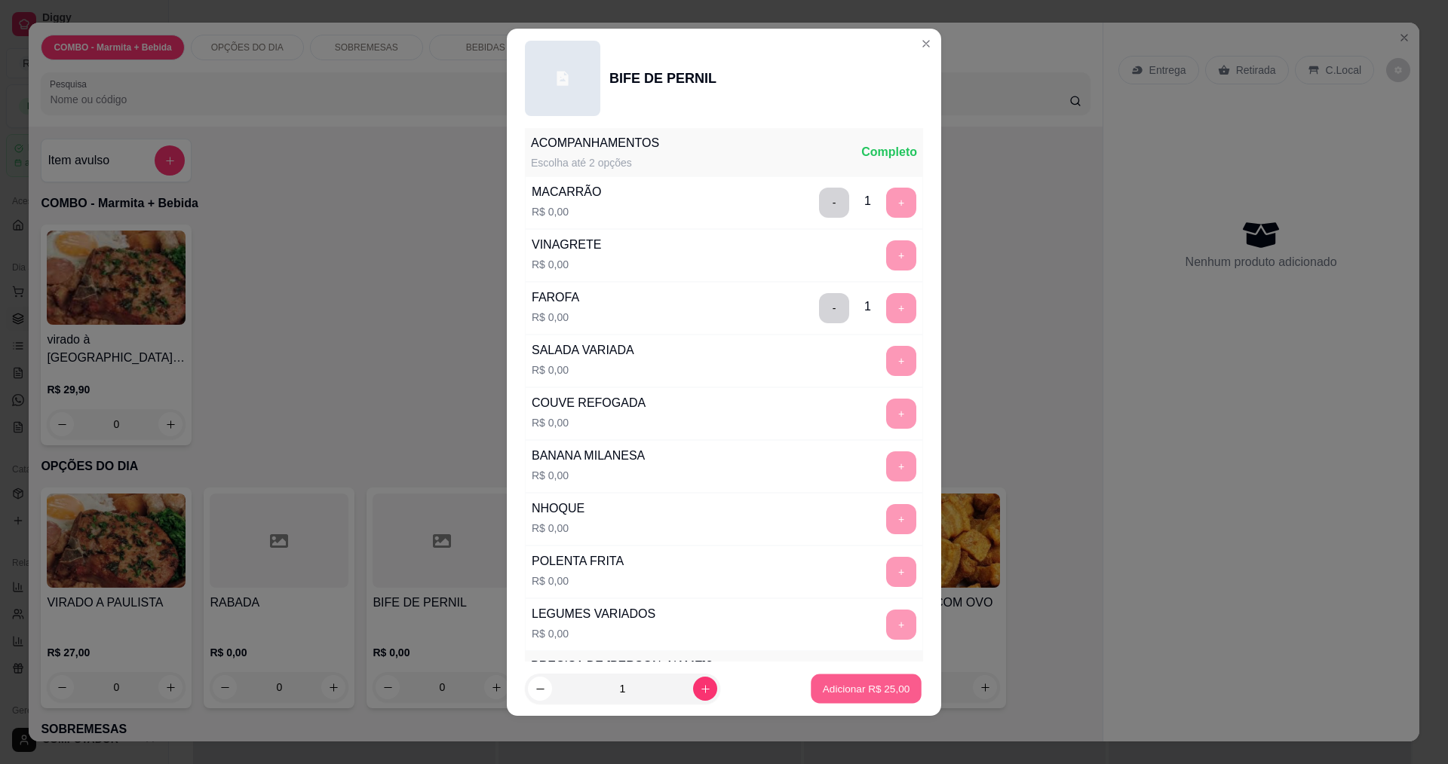
click at [837, 697] on button "Adicionar R$ 25,00" at bounding box center [865, 689] width 111 height 29
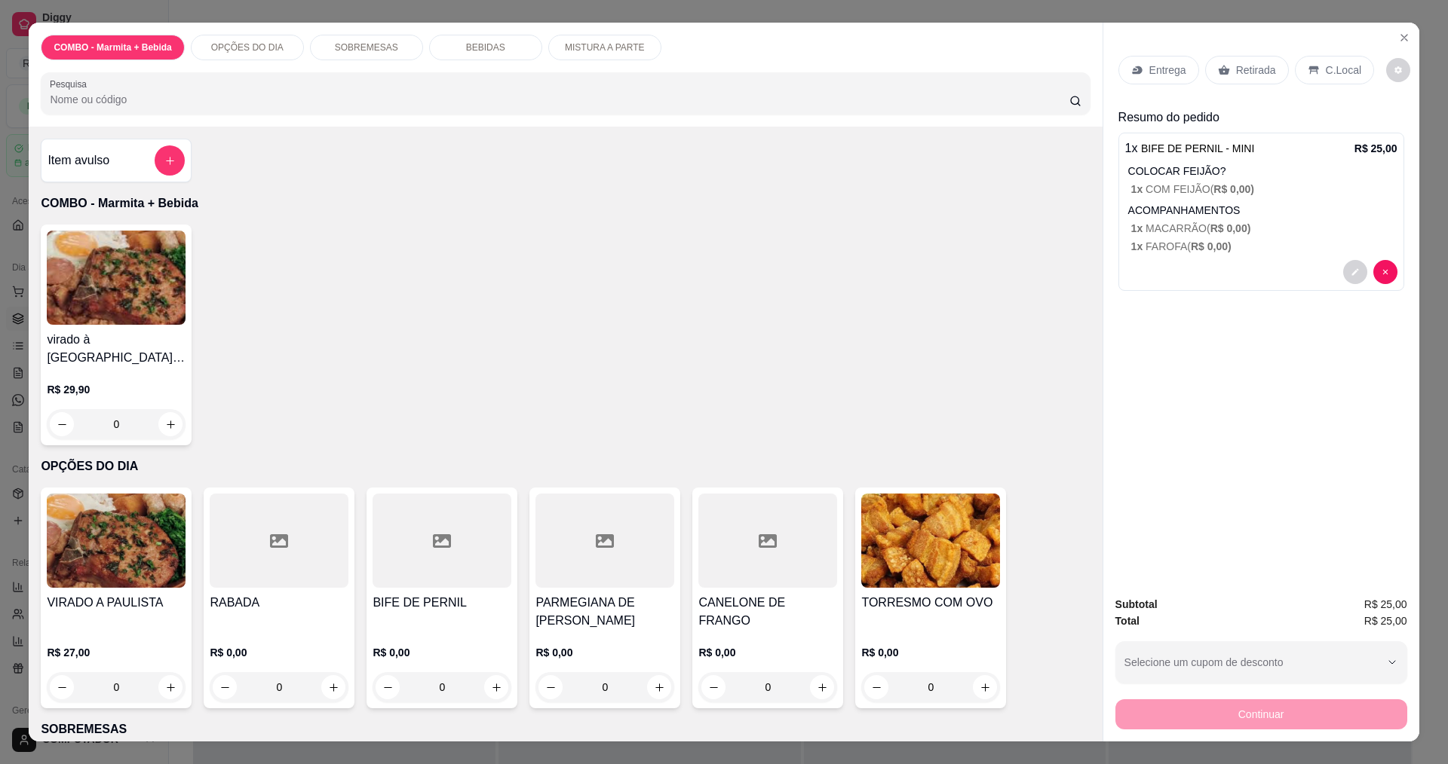
click at [1149, 69] on p "Entrega" at bounding box center [1167, 70] width 37 height 15
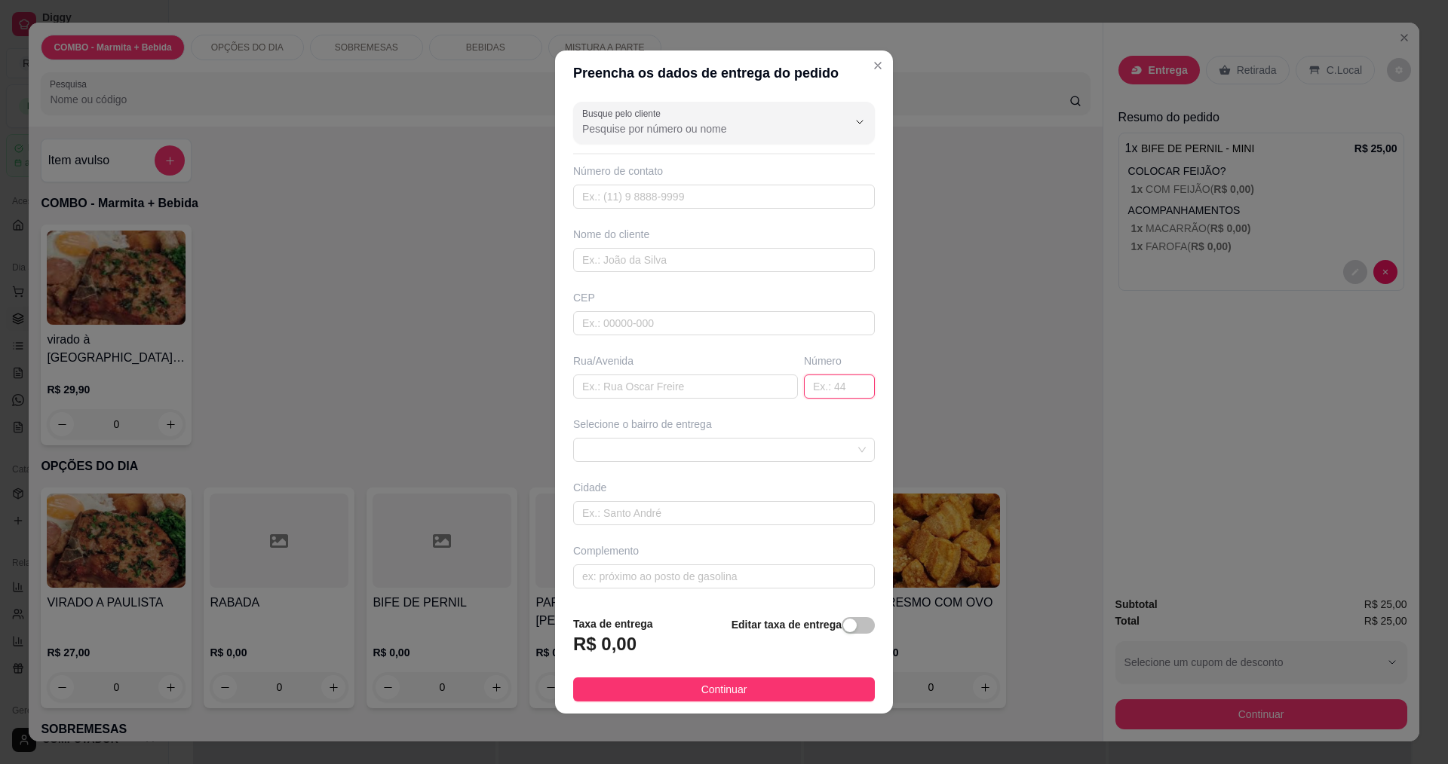
click at [840, 386] on input "text" at bounding box center [839, 387] width 71 height 24
type input "53"
click at [685, 388] on input "text" at bounding box center [685, 387] width 225 height 24
click at [682, 453] on span at bounding box center [723, 450] width 283 height 23
type input "MUTUNS"
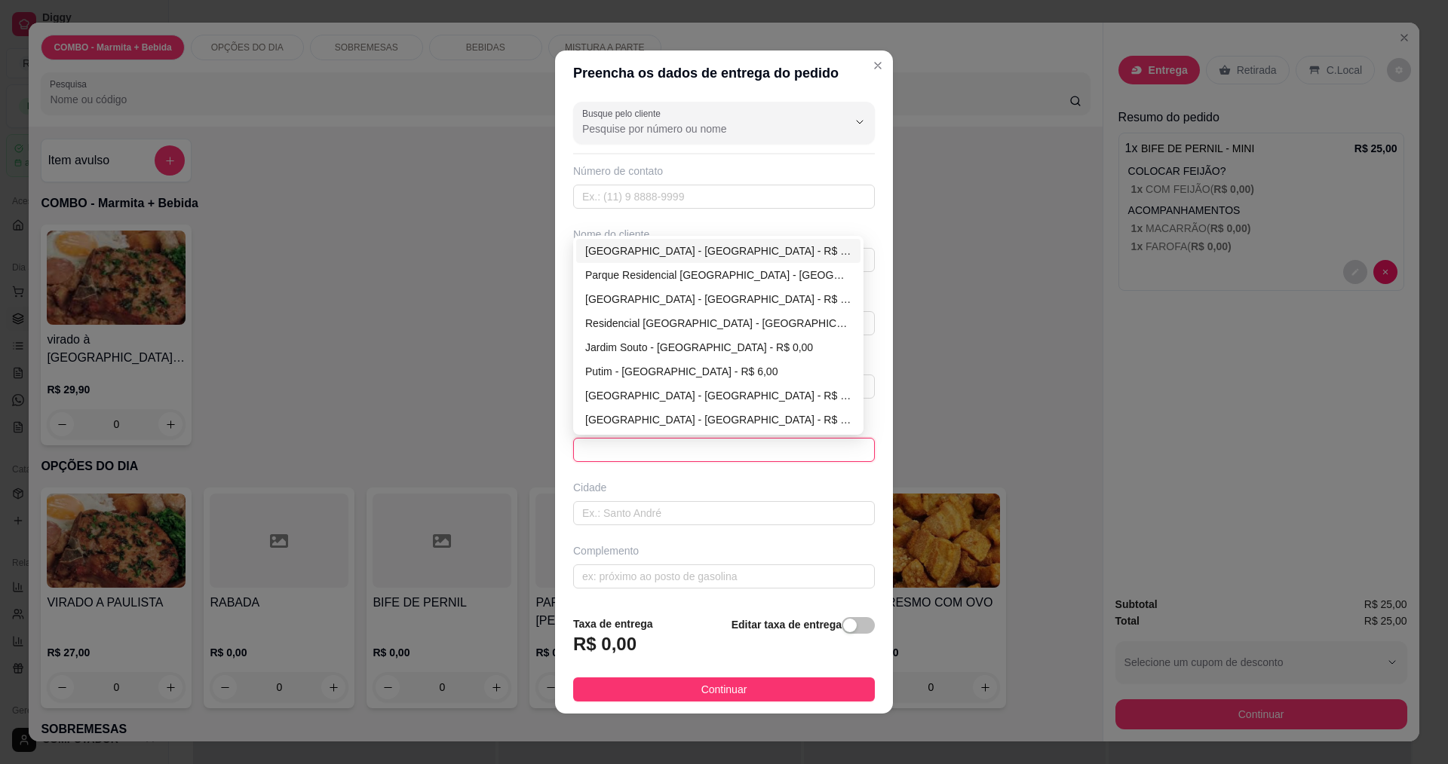
click at [610, 247] on div "[GEOGRAPHIC_DATA] - [GEOGRAPHIC_DATA] - R$ 0,00" at bounding box center [718, 251] width 266 height 17
type input "[GEOGRAPHIC_DATA]"
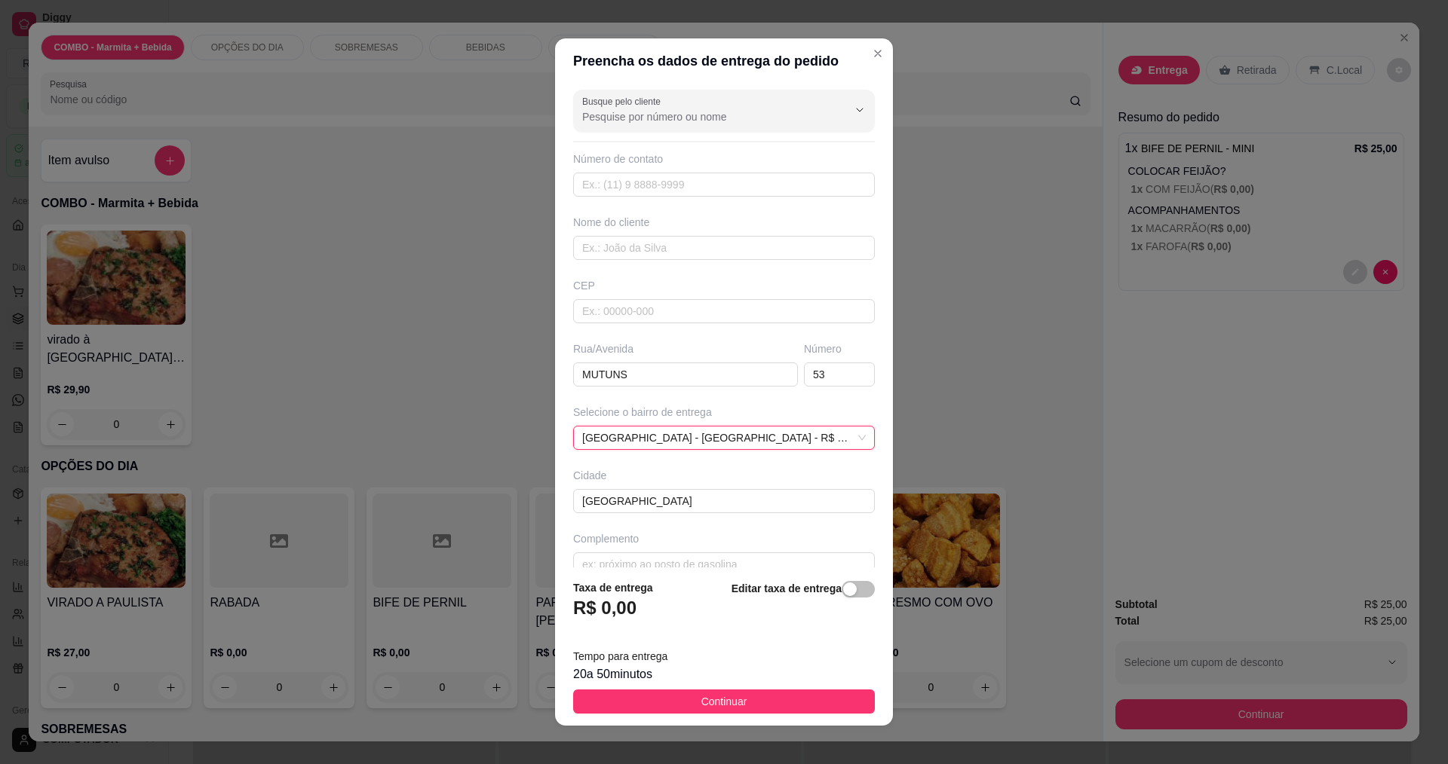
click at [679, 691] on button "Continuar" at bounding box center [724, 702] width 302 height 24
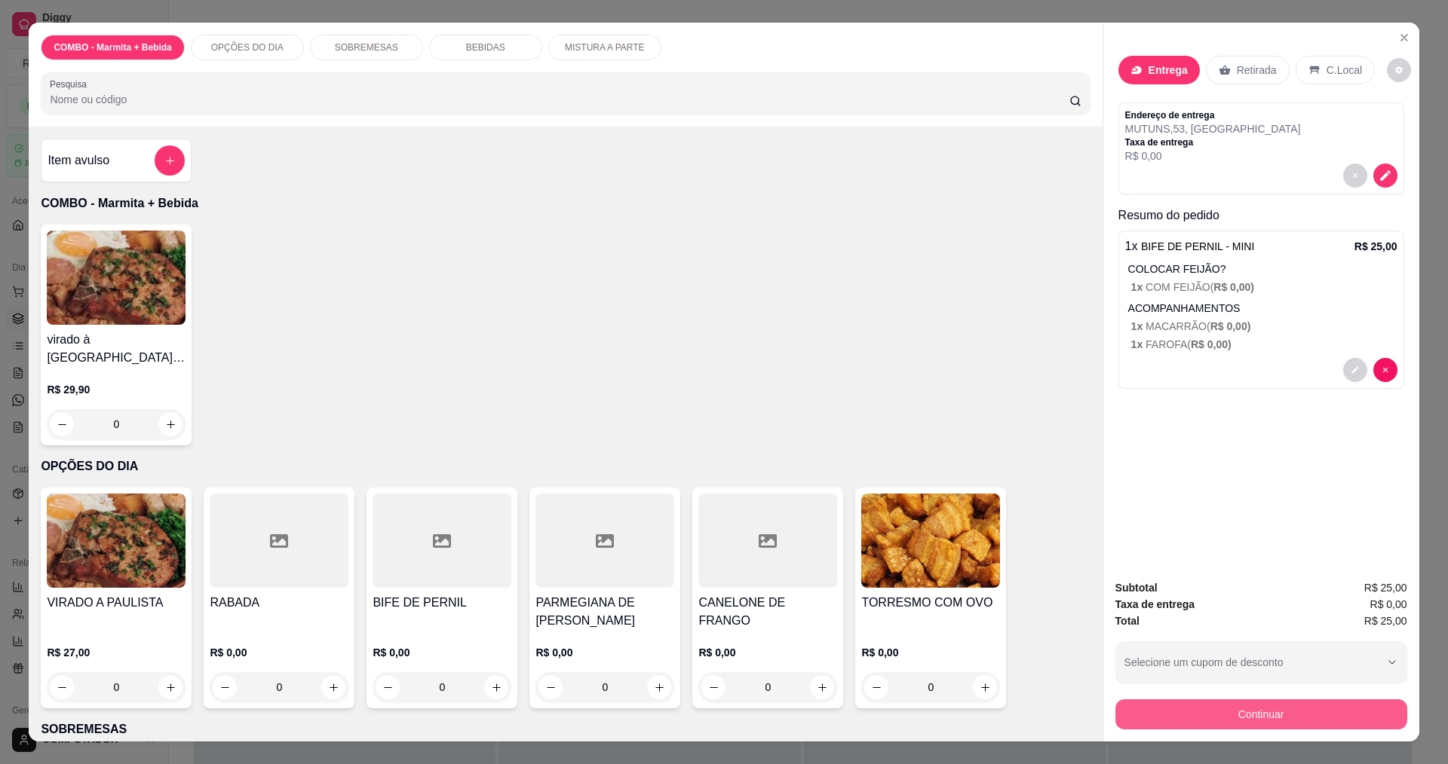
click at [1235, 706] on button "Continuar" at bounding box center [1261, 715] width 292 height 30
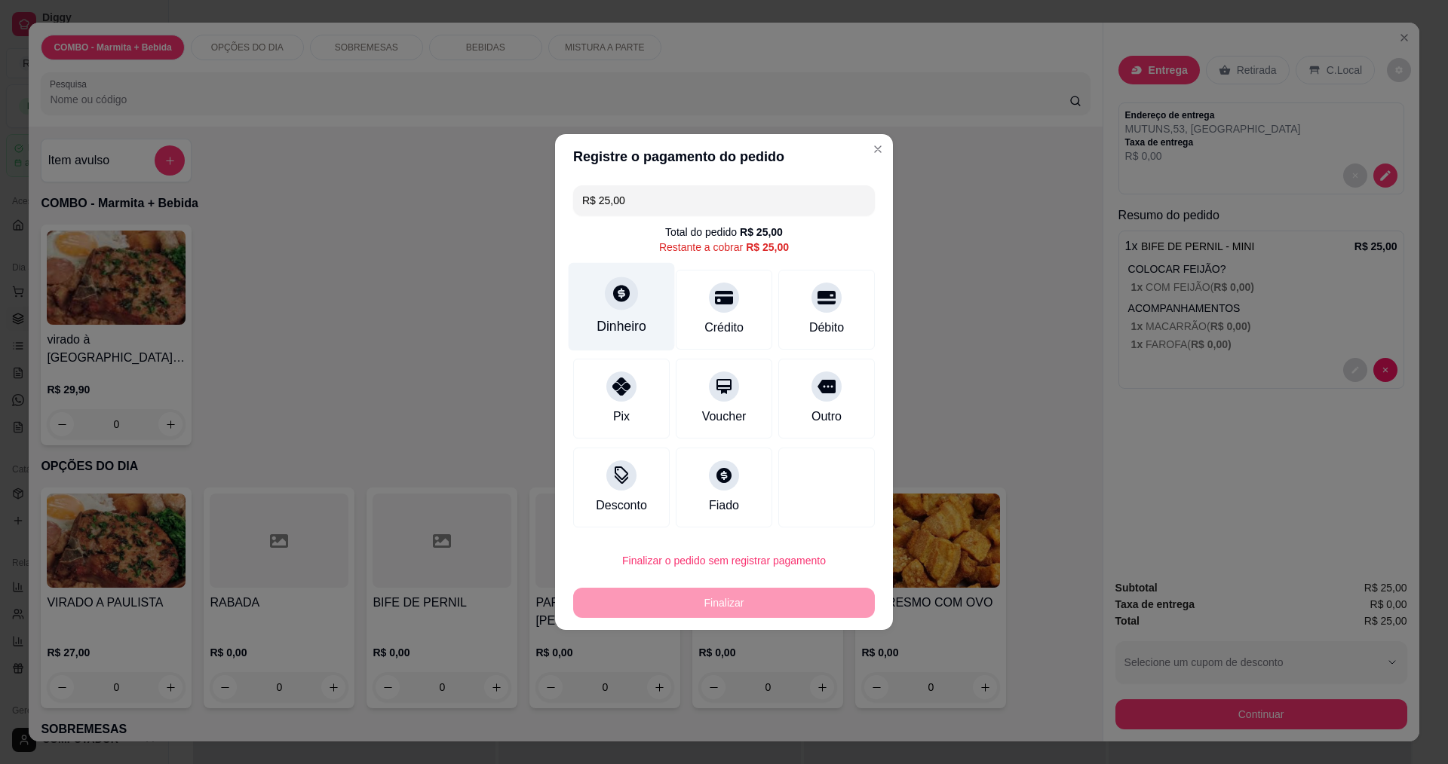
click at [631, 300] on div at bounding box center [621, 293] width 33 height 33
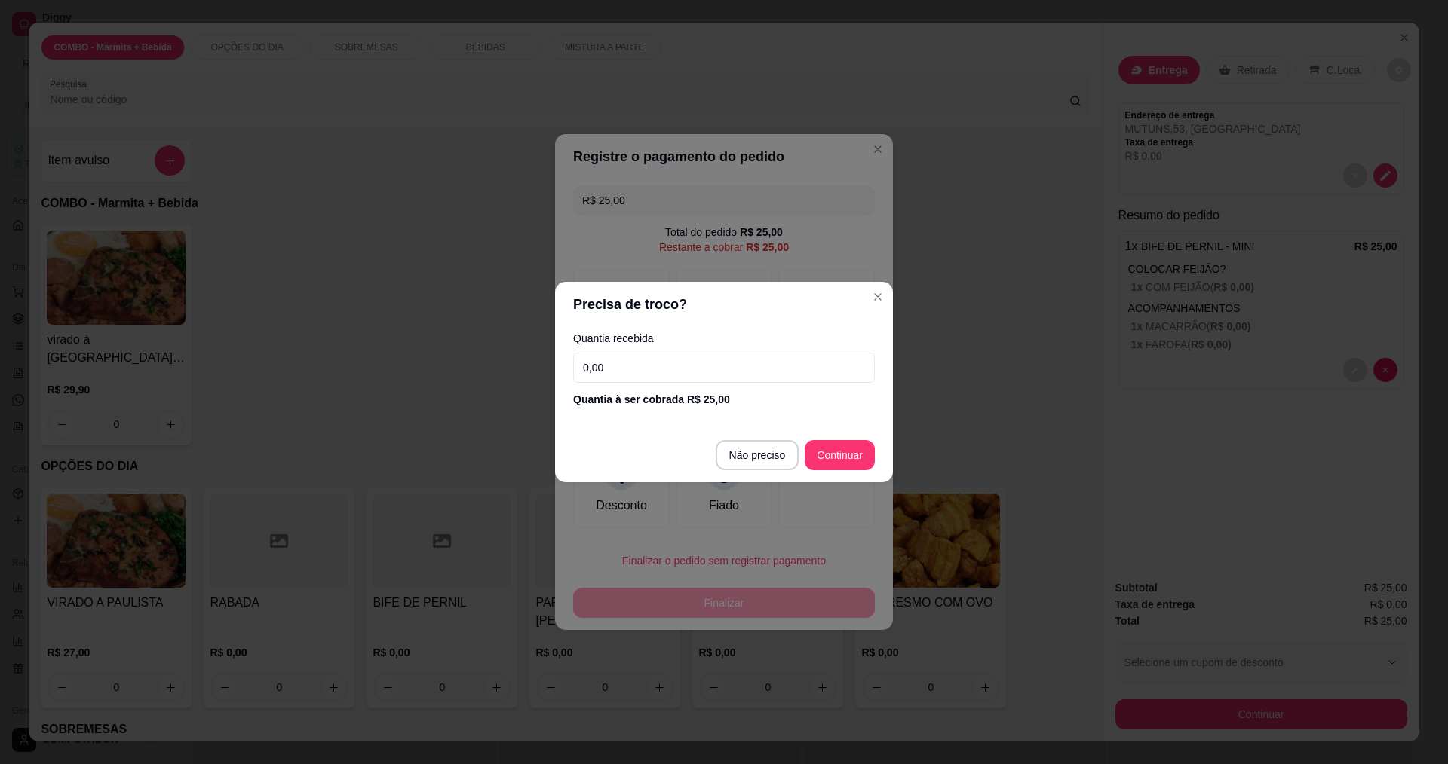
click at [801, 364] on input "0,00" at bounding box center [724, 368] width 302 height 30
type input "50,00"
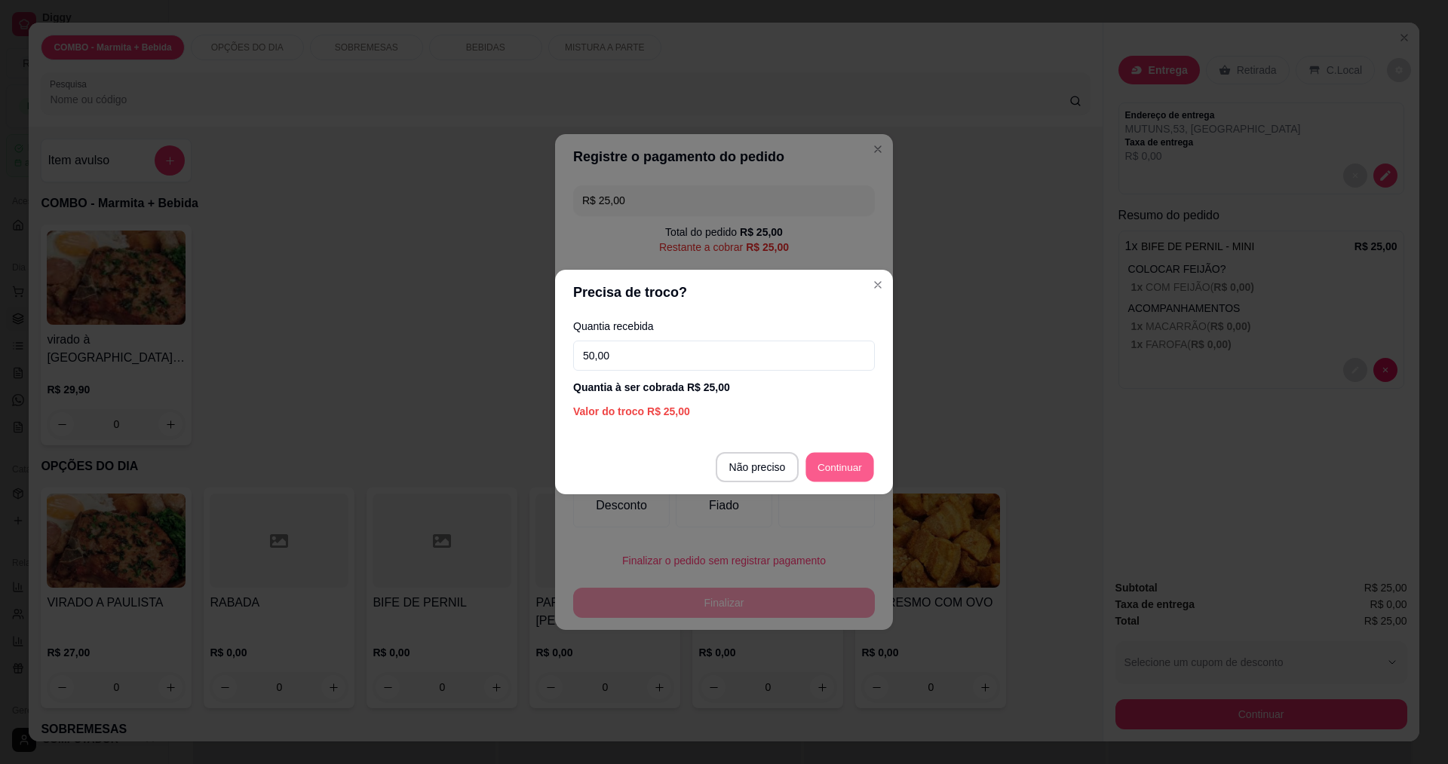
type input "R$ 0,00"
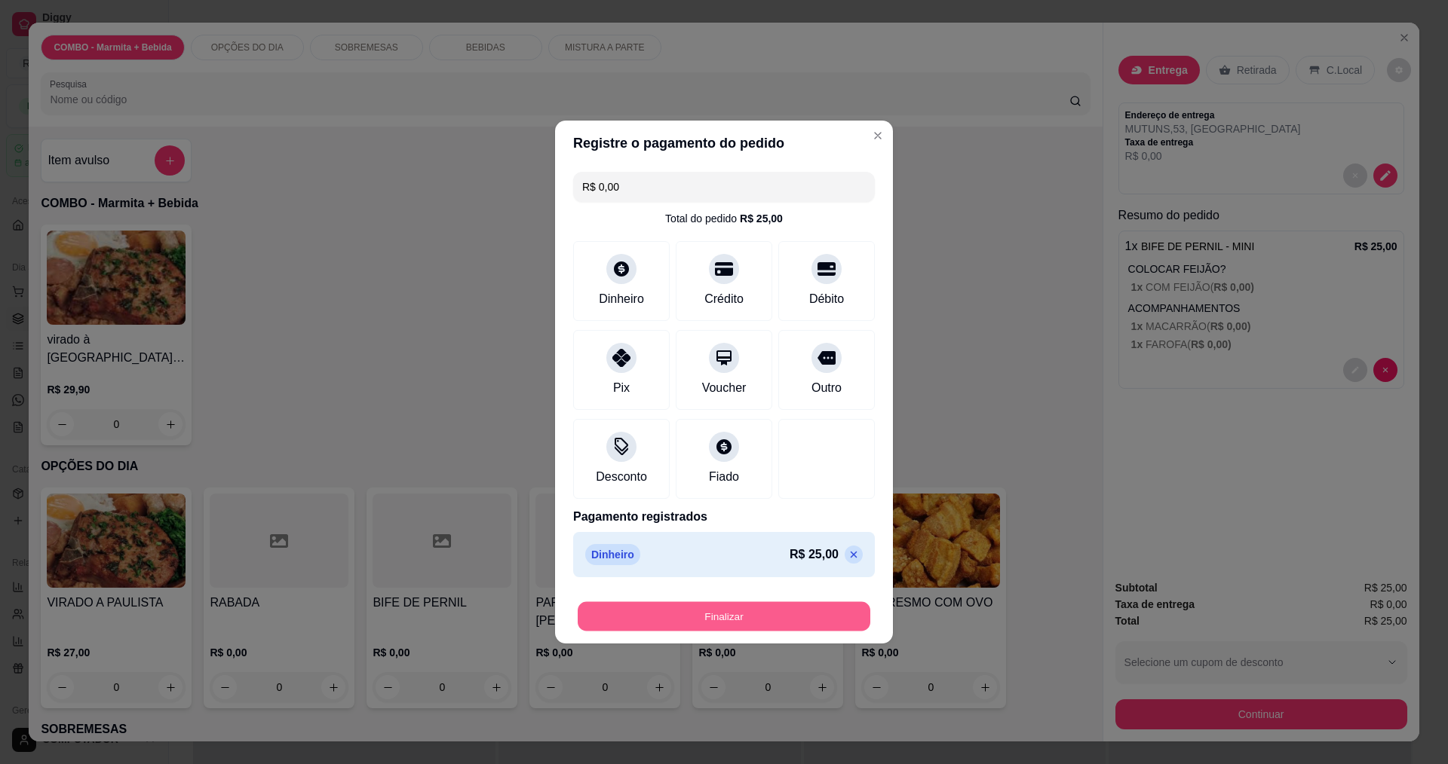
click at [784, 622] on button "Finalizar" at bounding box center [724, 616] width 293 height 29
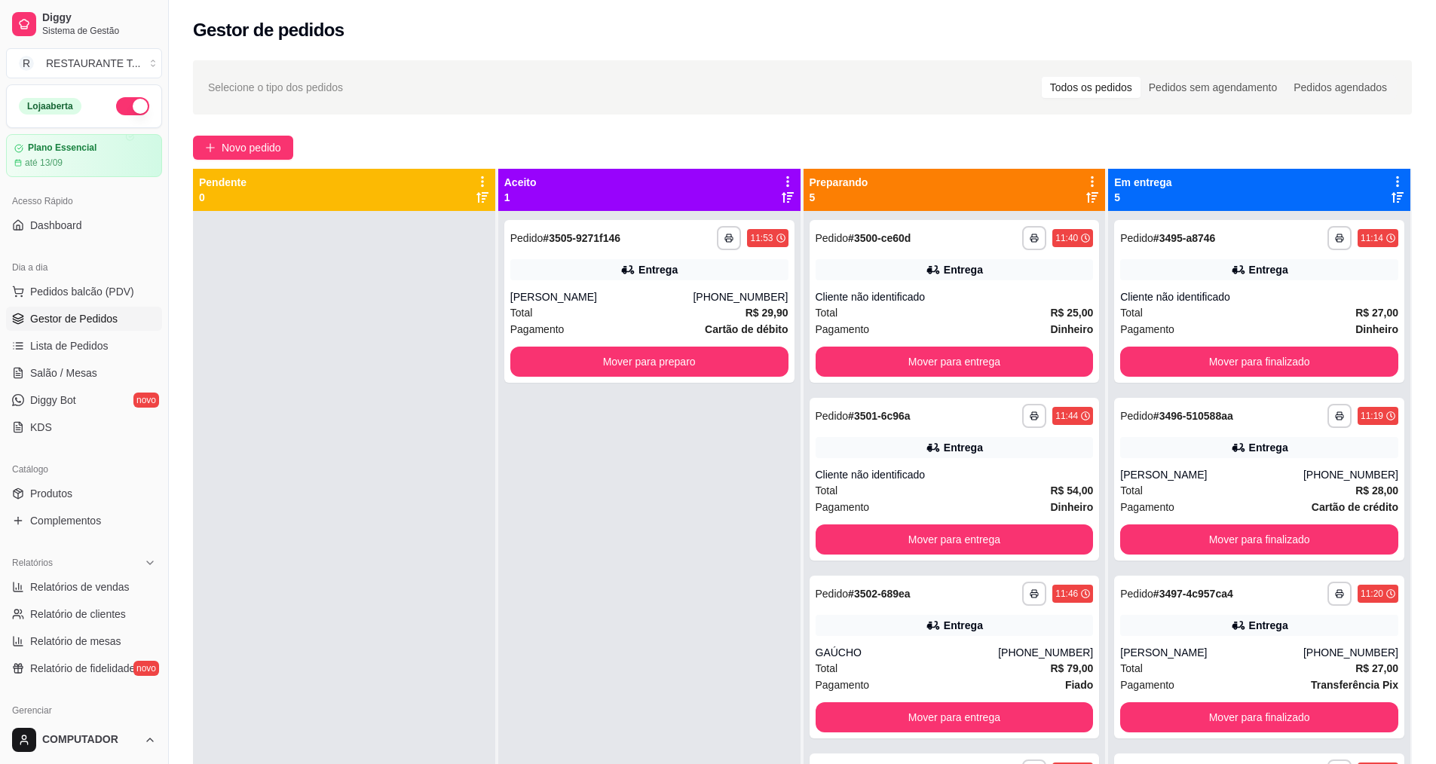
click at [991, 124] on div "**********" at bounding box center [802, 501] width 1267 height 900
click at [674, 366] on button "Mover para preparo" at bounding box center [649, 362] width 270 height 29
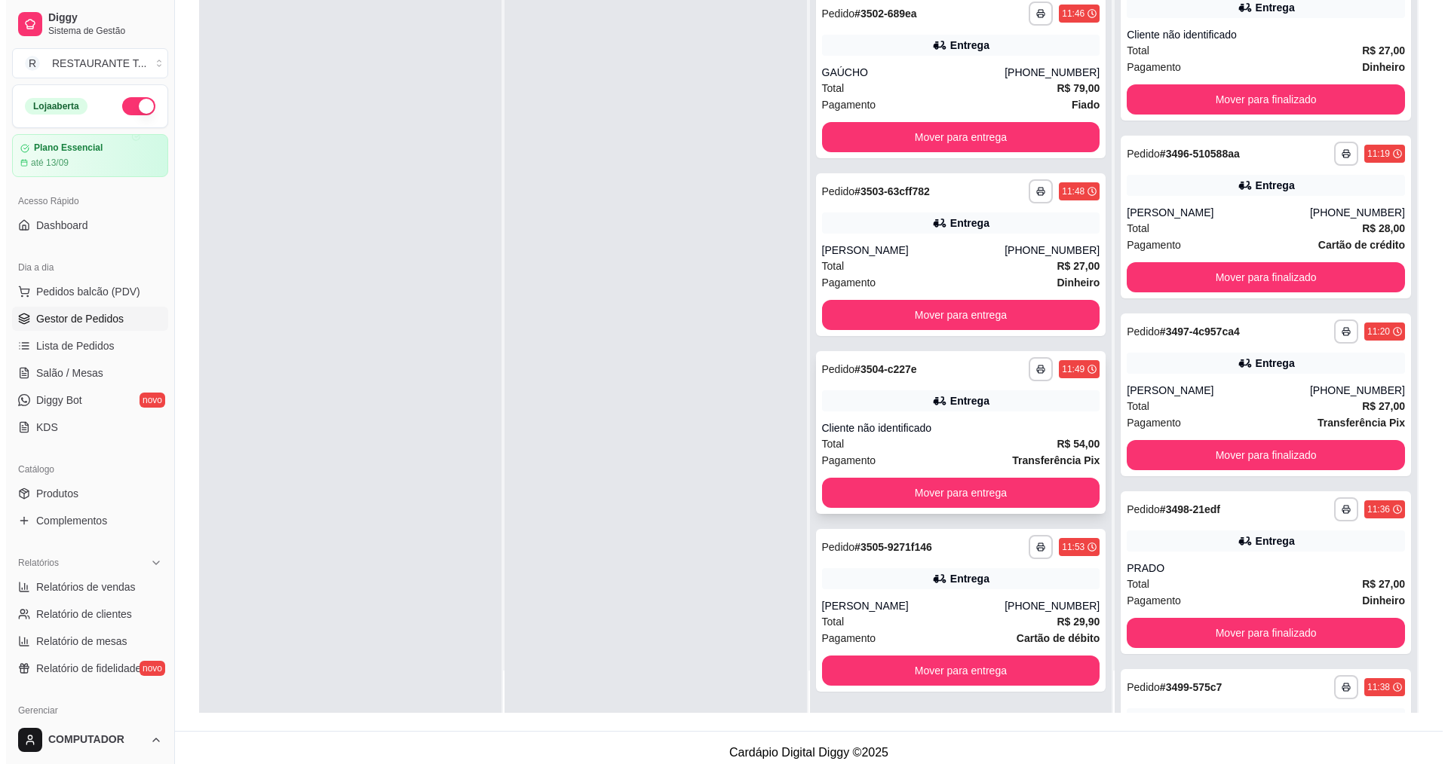
scroll to position [230, 0]
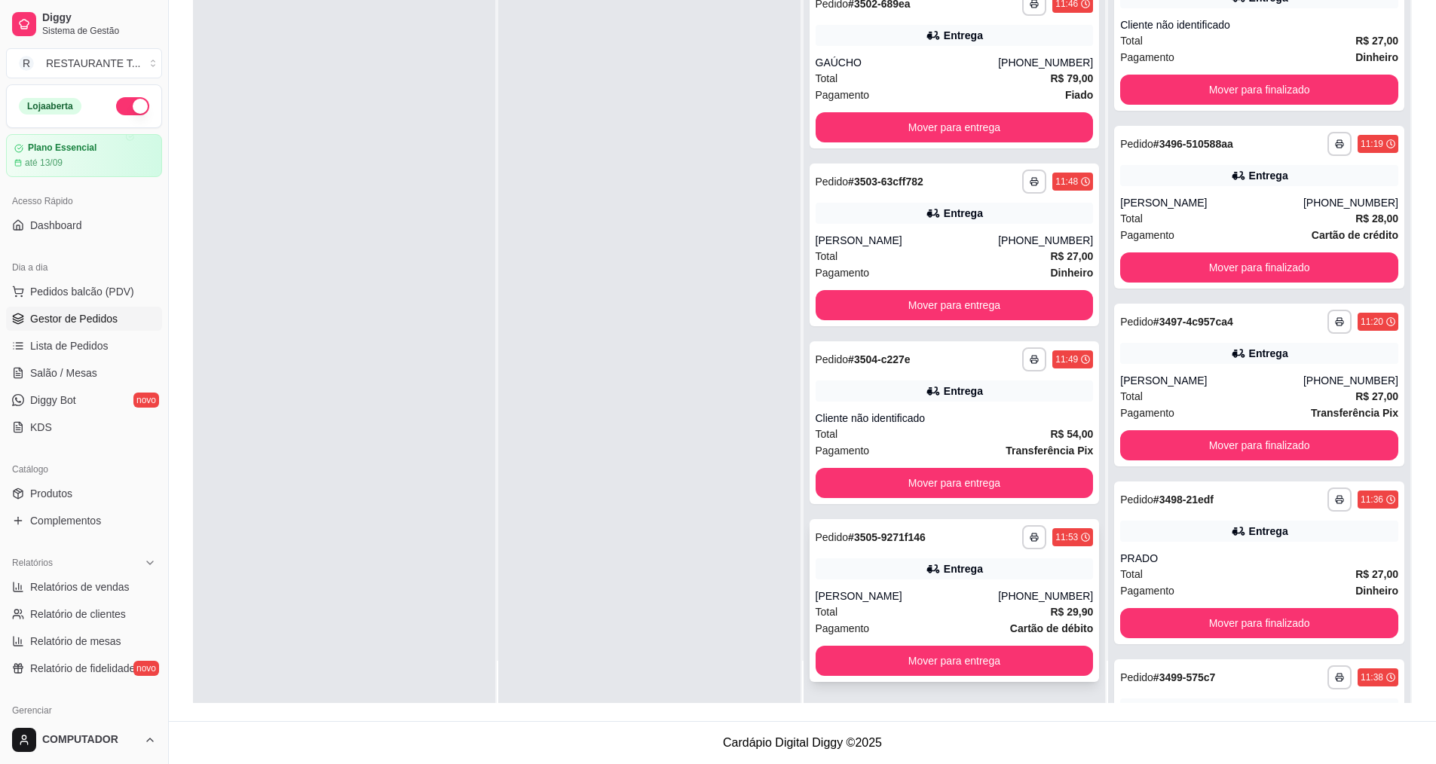
click at [900, 618] on div "Total R$ 29,90" at bounding box center [955, 612] width 278 height 17
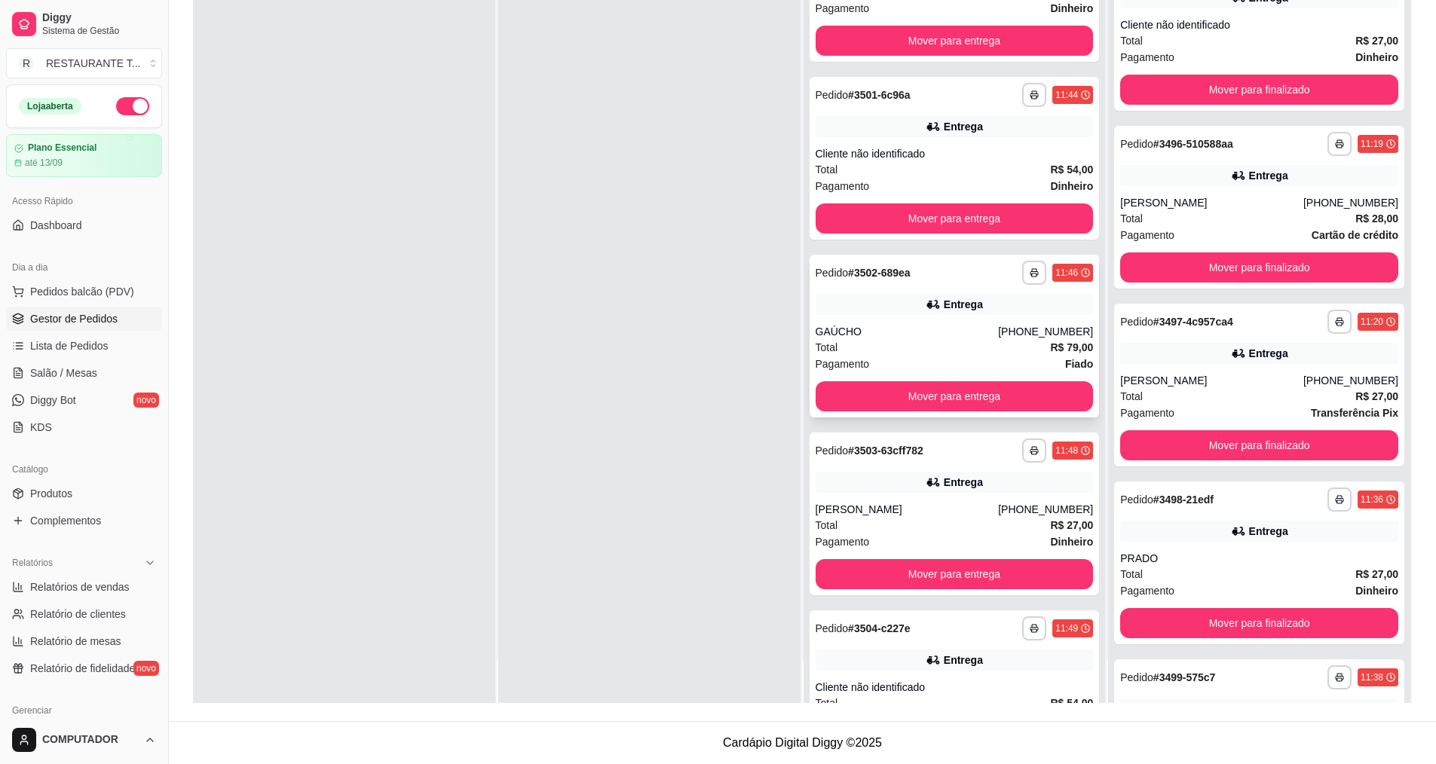
scroll to position [0, 0]
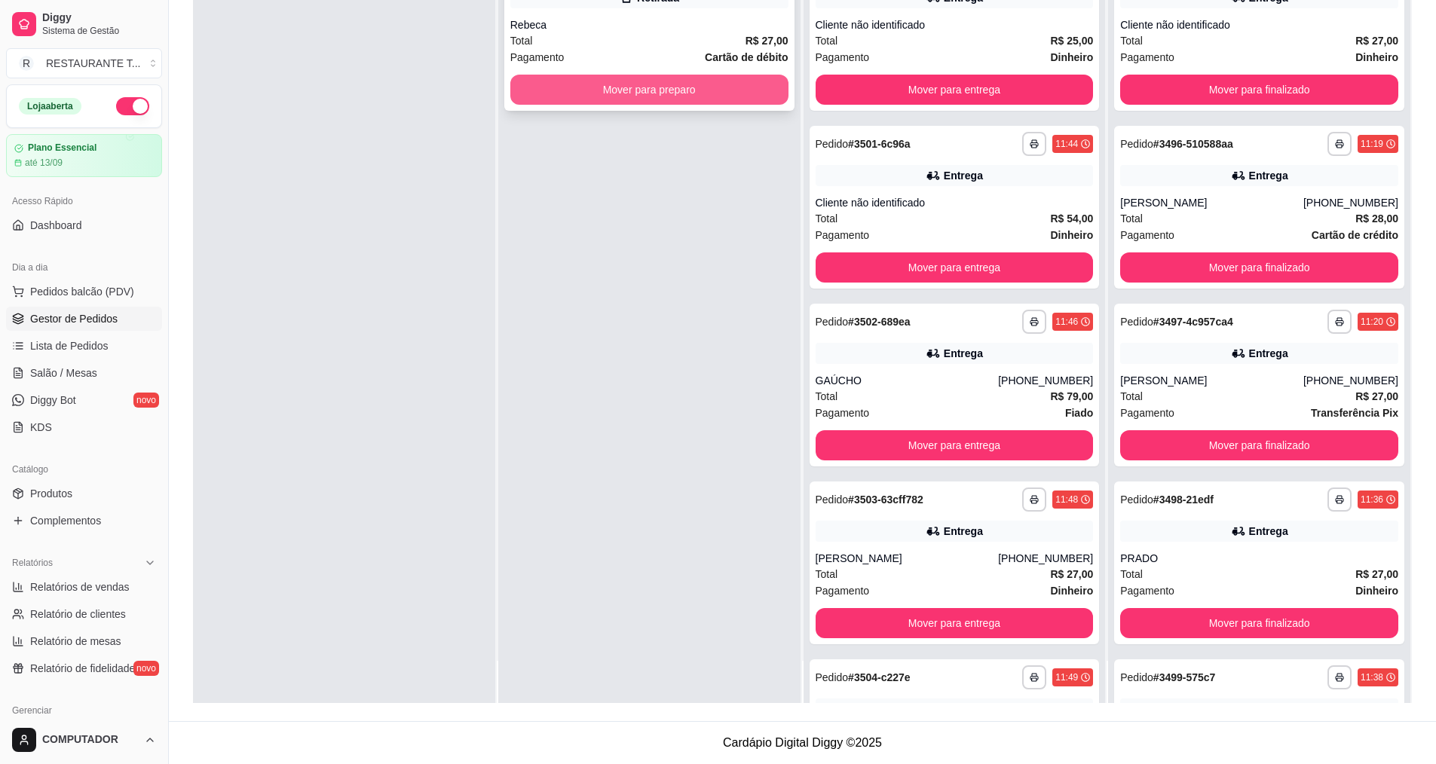
click at [623, 103] on button "Mover para preparo" at bounding box center [649, 90] width 278 height 30
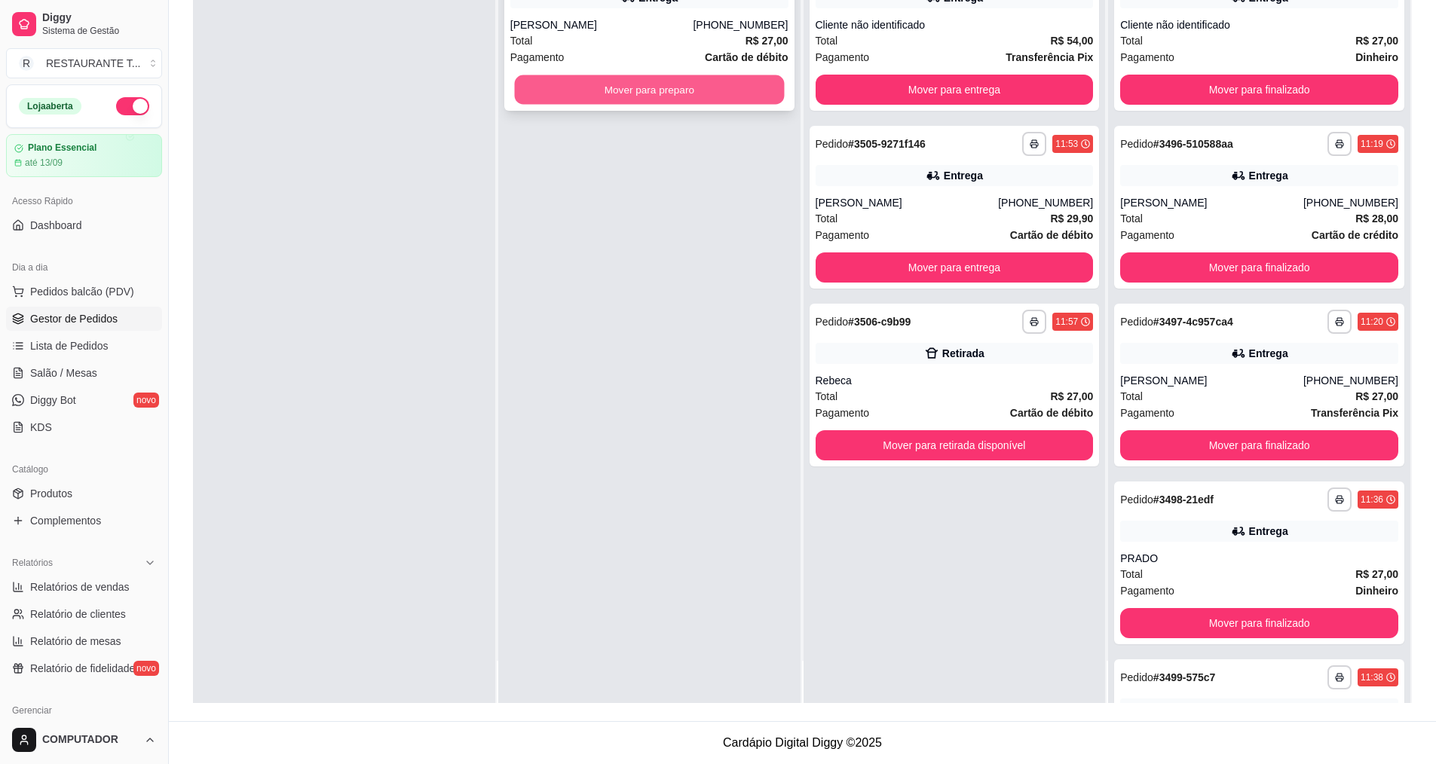
click at [627, 88] on button "Mover para preparo" at bounding box center [649, 89] width 270 height 29
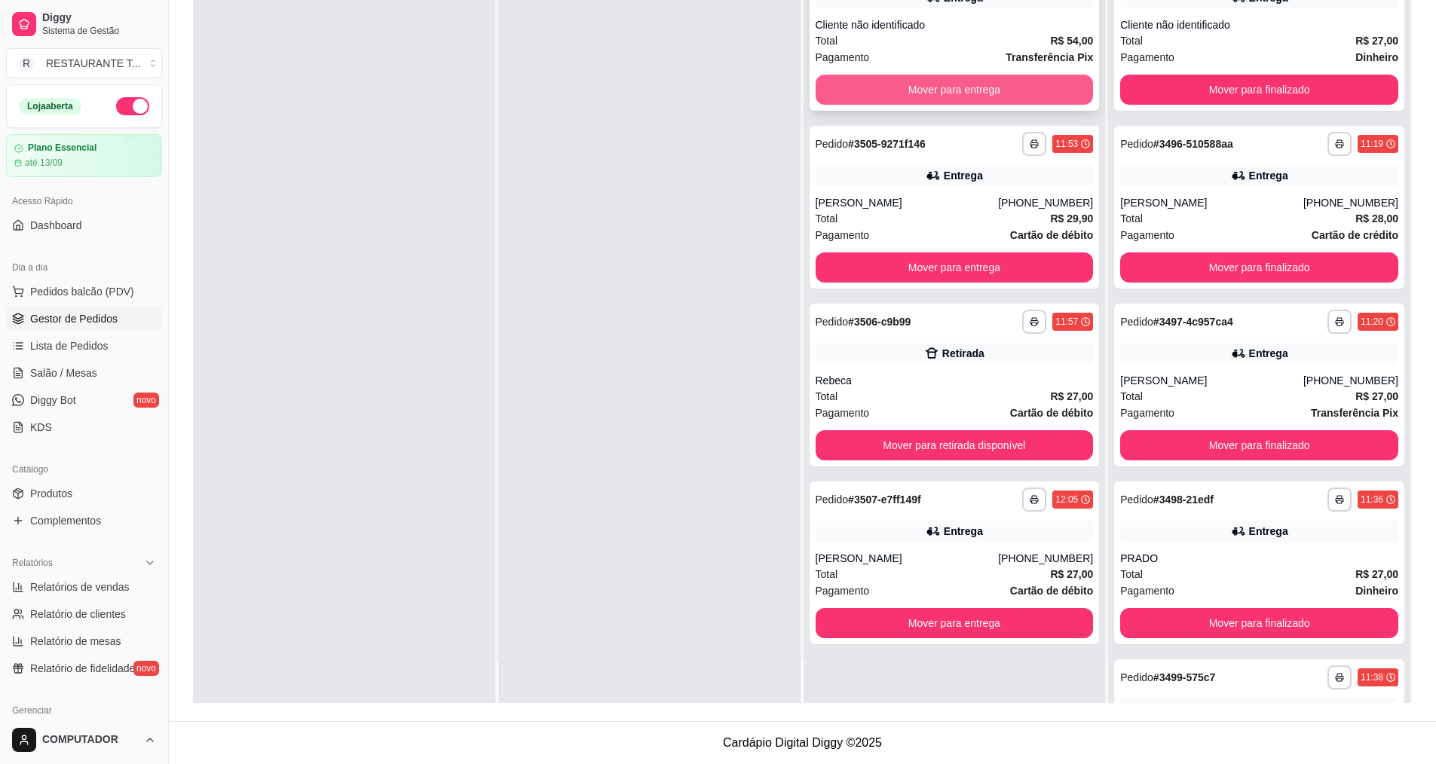
click at [961, 87] on button "Mover para entrega" at bounding box center [955, 90] width 278 height 30
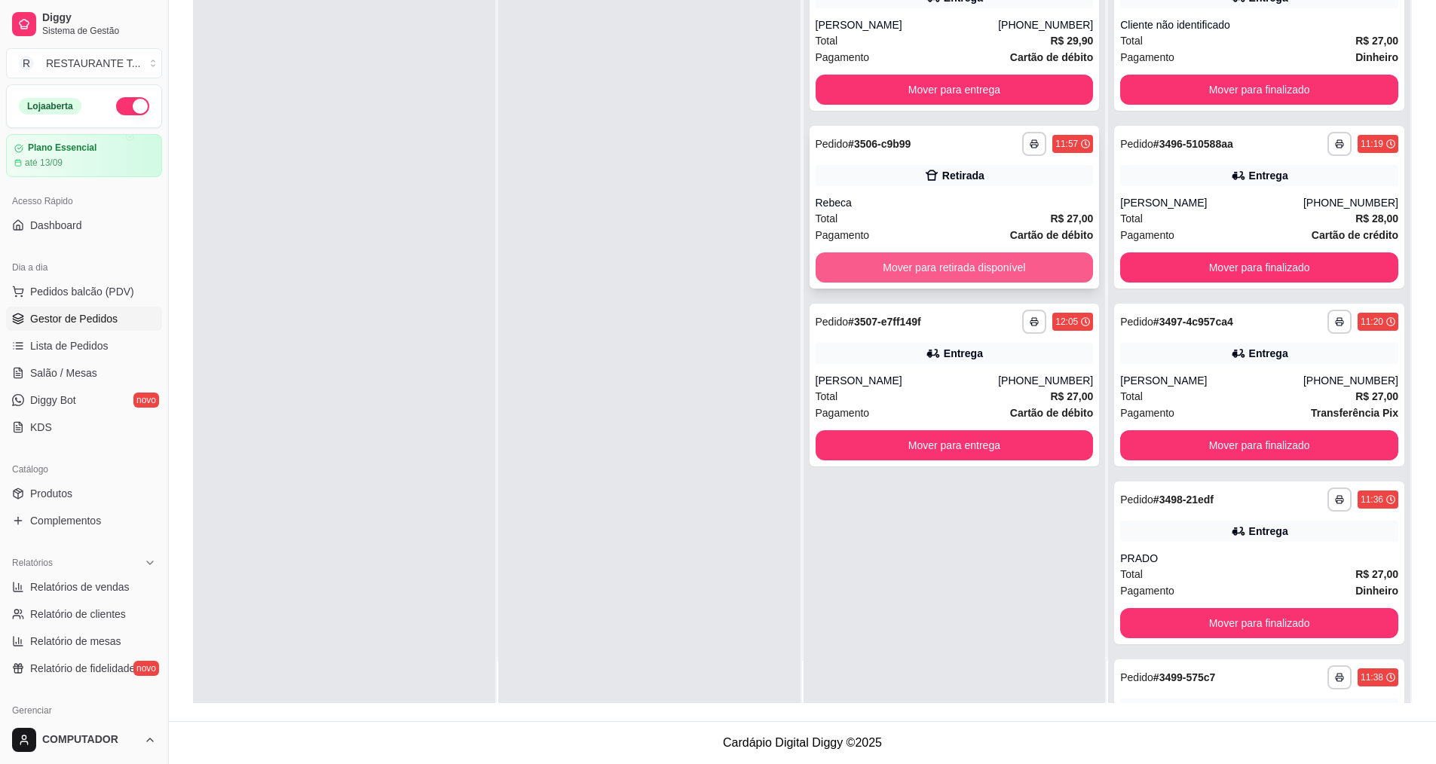
click at [937, 257] on button "Mover para retirada disponível" at bounding box center [955, 268] width 278 height 30
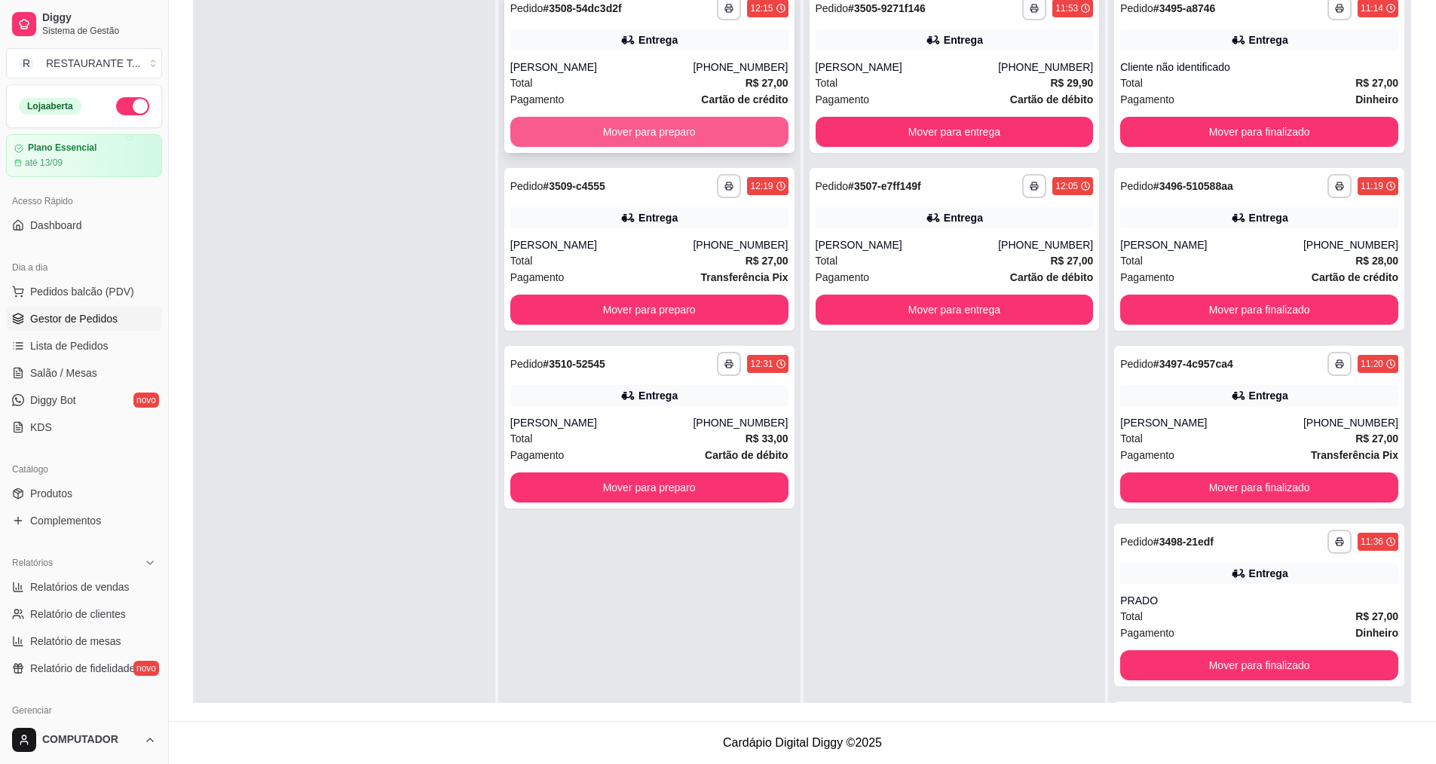
click at [662, 140] on button "Mover para preparo" at bounding box center [649, 132] width 278 height 30
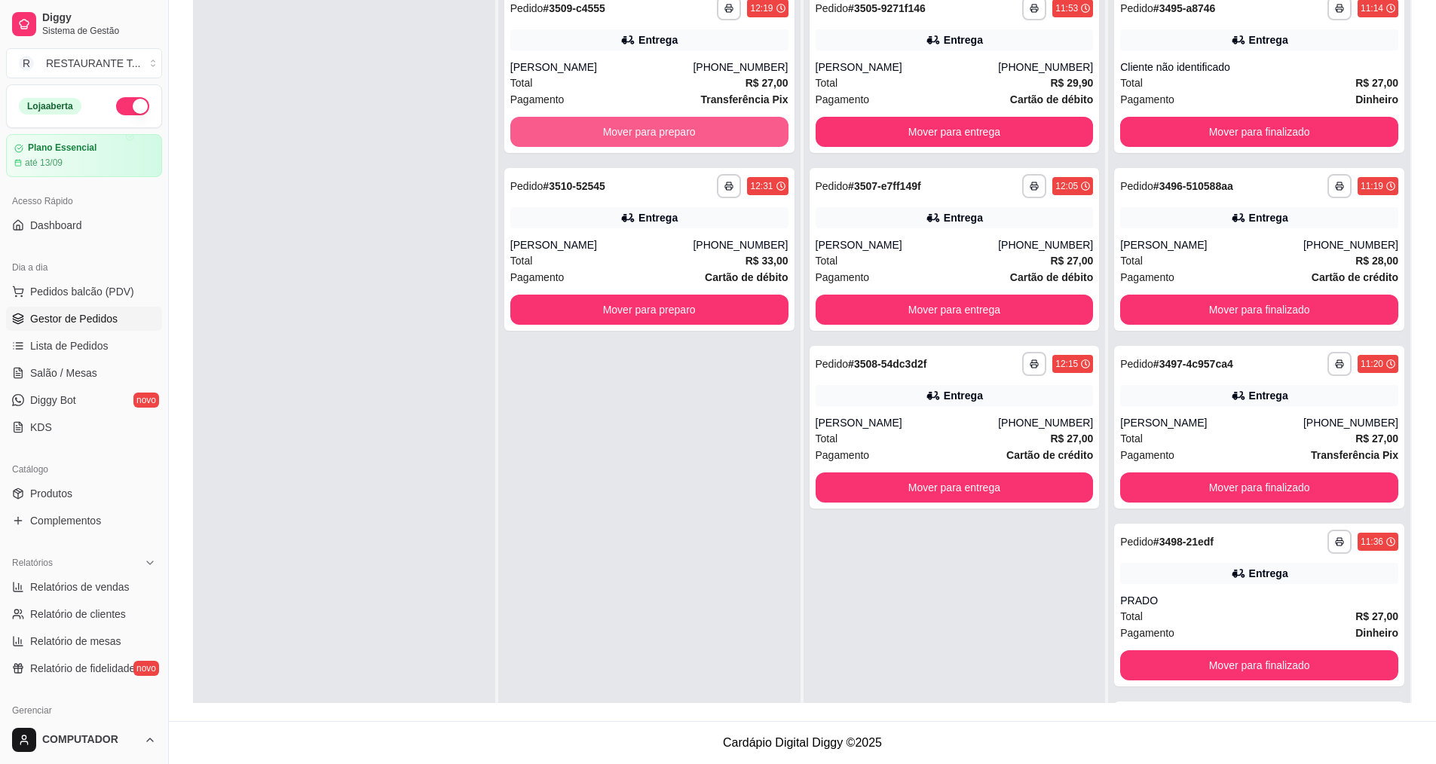
click at [662, 140] on button "Mover para preparo" at bounding box center [649, 132] width 278 height 30
click at [662, 295] on button "Mover para preparo" at bounding box center [649, 310] width 278 height 30
